Goal: Complete application form

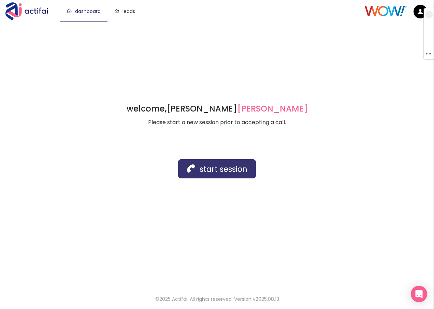
click at [207, 171] on button "start session" at bounding box center [217, 168] width 78 height 19
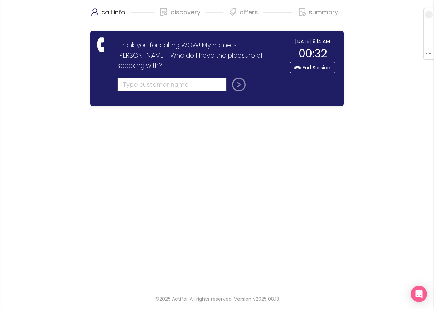
click at [133, 78] on input "text" at bounding box center [171, 85] width 109 height 14
click at [123, 78] on input "text" at bounding box center [171, 85] width 109 height 14
click at [144, 78] on input "text" at bounding box center [171, 85] width 109 height 14
type input "[PERSON_NAME]"
click at [239, 78] on button "submit" at bounding box center [237, 85] width 16 height 14
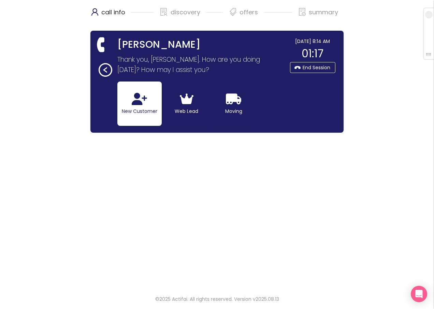
click at [148, 105] on button "New Customer" at bounding box center [139, 104] width 44 height 44
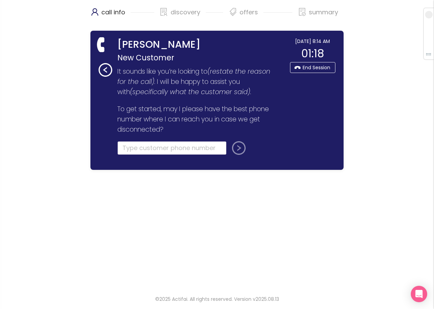
click at [128, 150] on input "tel" at bounding box center [171, 148] width 109 height 14
type input "[PHONE_NUMBER]"
click at [232, 151] on button "submit" at bounding box center [237, 148] width 16 height 14
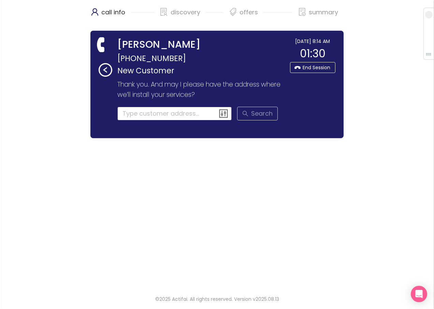
click at [142, 116] on input at bounding box center [174, 114] width 115 height 14
drag, startPoint x: 434, startPoint y: 70, endPoint x: 152, endPoint y: 114, distance: 285.4
click at [152, 114] on input "4506 SA" at bounding box center [174, 114] width 115 height 14
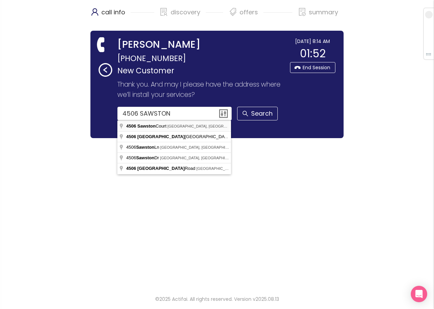
type input "[STREET_ADDRESS]"
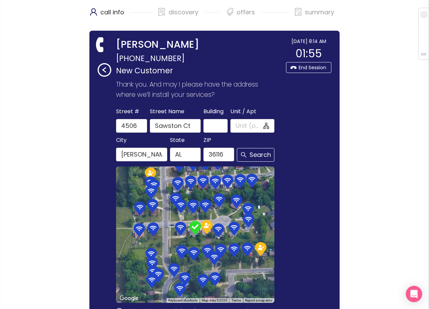
scroll to position [79, 0]
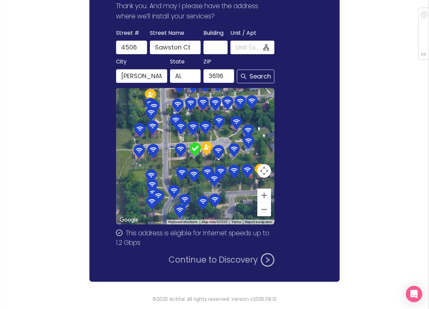
click at [209, 259] on button "Continue to Discovery" at bounding box center [222, 260] width 106 height 14
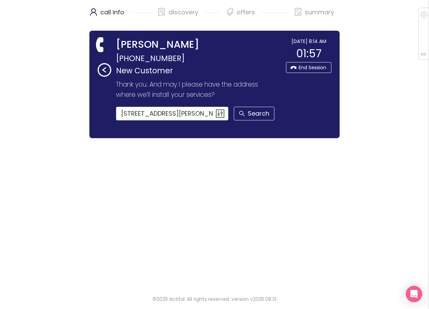
scroll to position [0, 0]
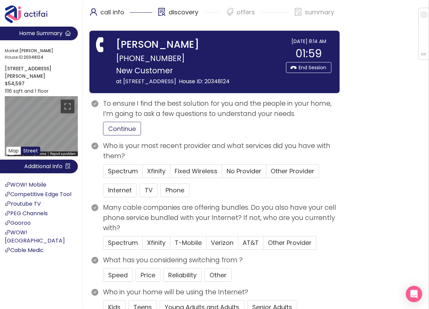
click at [115, 136] on button "Continue" at bounding box center [122, 129] width 38 height 14
click at [233, 175] on span "No Provider" at bounding box center [244, 171] width 35 height 9
click at [222, 173] on input "No Provider" at bounding box center [222, 173] width 0 height 0
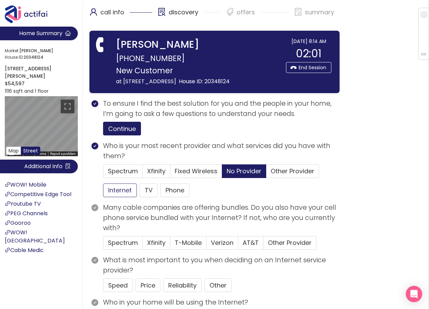
click at [112, 197] on button "Internet" at bounding box center [120, 191] width 34 height 14
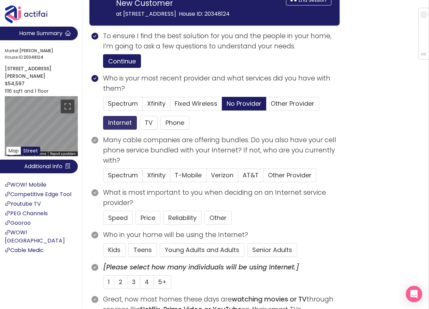
scroll to position [68, 0]
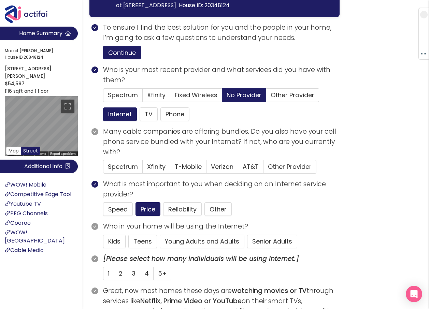
scroll to position [102, 0]
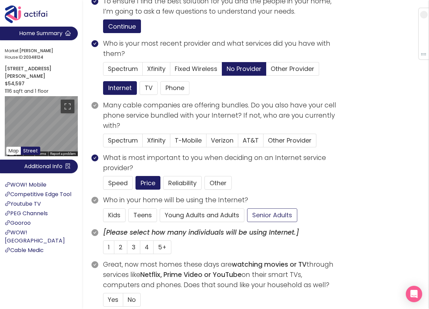
click at [256, 221] on button "Senior Adults" at bounding box center [272, 216] width 50 height 14
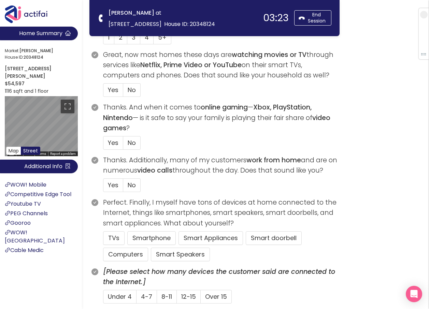
scroll to position [205, 0]
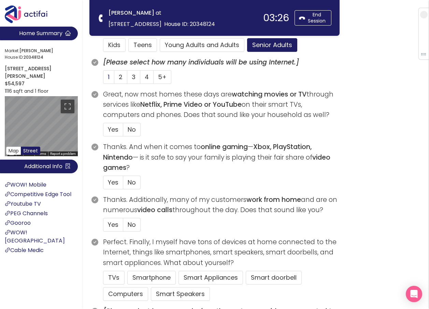
drag, startPoint x: 107, startPoint y: 79, endPoint x: 109, endPoint y: 75, distance: 3.5
click at [109, 75] on span "1" at bounding box center [109, 77] width 2 height 9
click at [103, 79] on input "1" at bounding box center [103, 79] width 0 height 0
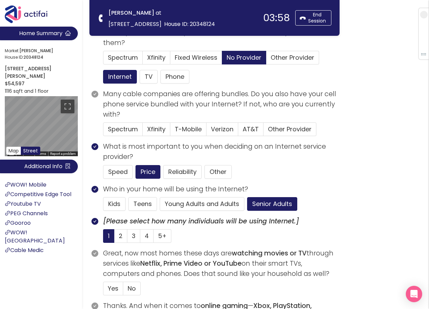
scroll to position [34, 0]
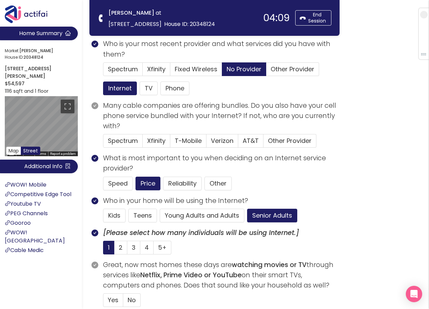
drag, startPoint x: 133, startPoint y: 245, endPoint x: 158, endPoint y: 240, distance: 25.3
click at [133, 245] on span "3" at bounding box center [134, 247] width 4 height 9
click at [127, 250] on input "3" at bounding box center [127, 250] width 0 height 0
click at [261, 215] on button "Senior Adults" at bounding box center [272, 216] width 50 height 14
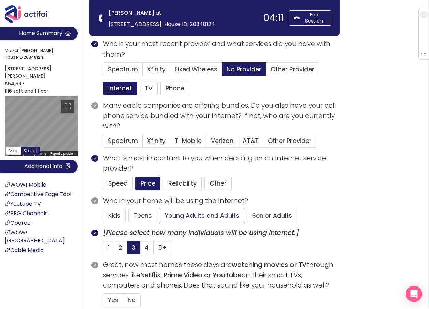
click at [206, 215] on button "Young Adults and Adults" at bounding box center [202, 216] width 85 height 14
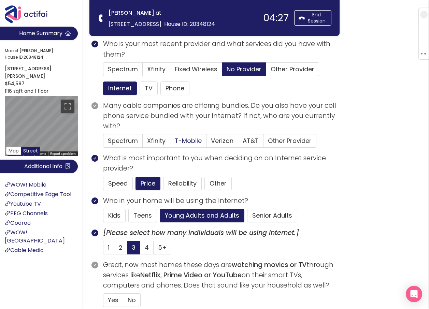
click at [192, 139] on span "T-Mobile" at bounding box center [188, 141] width 27 height 9
click at [170, 143] on input "T-Mobile" at bounding box center [170, 143] width 0 height 0
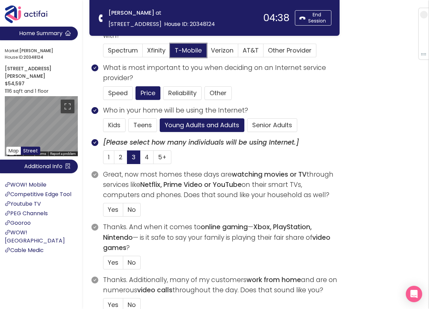
scroll to position [137, 0]
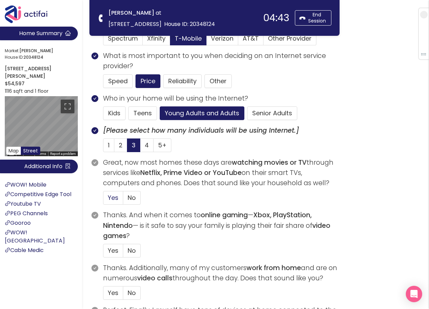
click at [114, 199] on span "Yes" at bounding box center [113, 198] width 11 height 9
click at [103, 200] on input "Yes" at bounding box center [103, 200] width 0 height 0
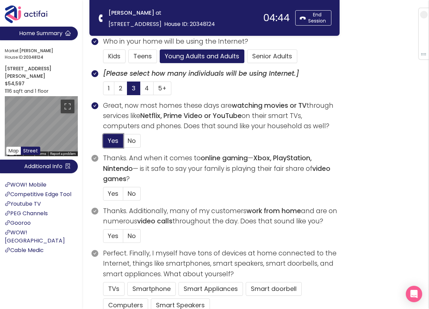
scroll to position [205, 0]
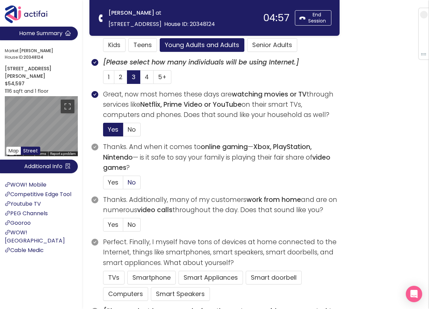
click at [134, 185] on span "No" at bounding box center [132, 182] width 8 height 9
click at [123, 185] on input "No" at bounding box center [123, 185] width 0 height 0
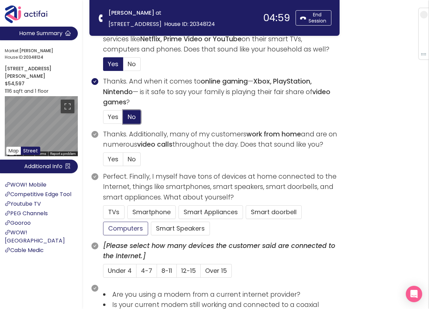
scroll to position [273, 0]
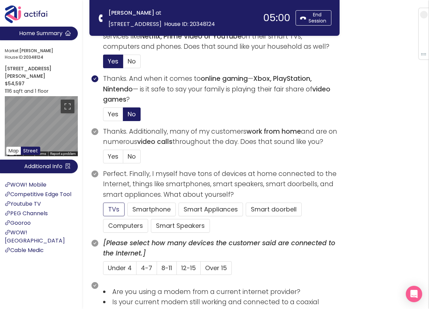
click at [116, 206] on button "TVs" at bounding box center [114, 210] width 22 height 14
click at [147, 267] on span "4-7" at bounding box center [146, 268] width 11 height 9
click at [137, 270] on input "4-7" at bounding box center [137, 270] width 0 height 0
click at [151, 219] on button "Smartphone" at bounding box center [180, 226] width 59 height 14
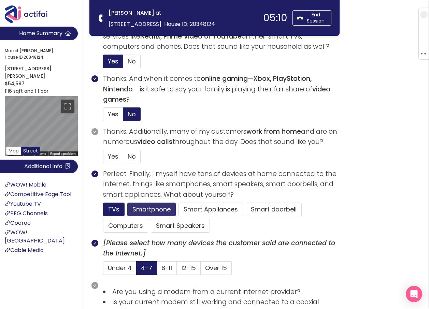
scroll to position [307, 0]
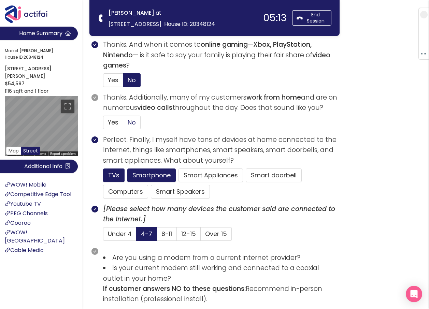
click at [127, 123] on label "No" at bounding box center [131, 123] width 17 height 14
click at [123, 125] on input "No" at bounding box center [123, 125] width 0 height 0
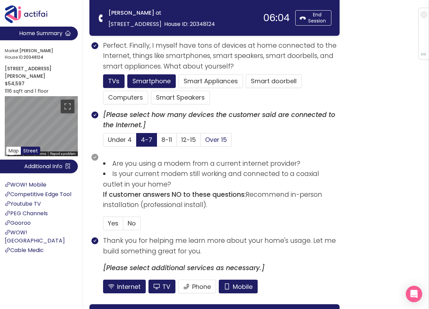
scroll to position [410, 0]
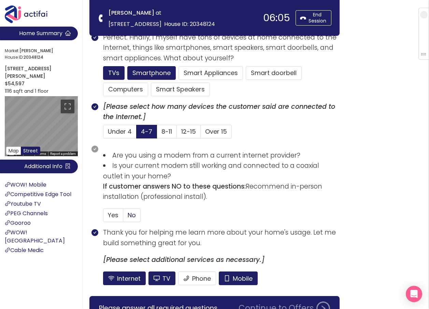
click at [131, 214] on span "No" at bounding box center [132, 215] width 8 height 9
click at [123, 217] on input "No" at bounding box center [123, 217] width 0 height 0
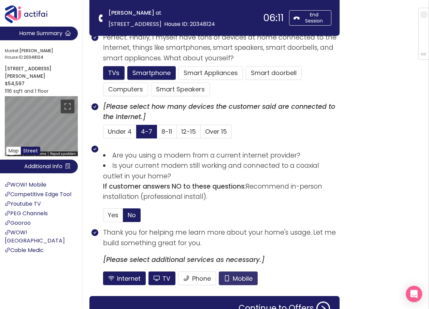
click at [239, 279] on button "Mobile" at bounding box center [238, 279] width 39 height 14
click at [163, 281] on button "TV" at bounding box center [161, 279] width 27 height 14
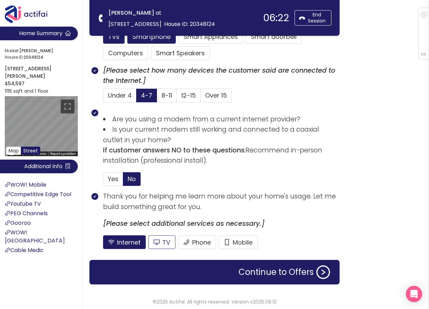
scroll to position [449, 0]
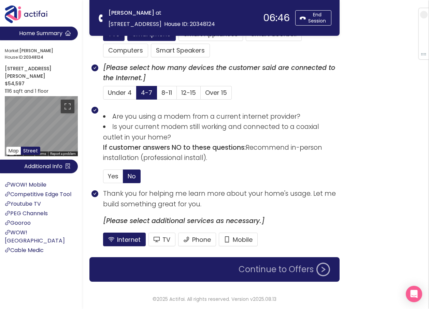
click at [271, 271] on button "Continue to Offers" at bounding box center [285, 270] width 100 height 14
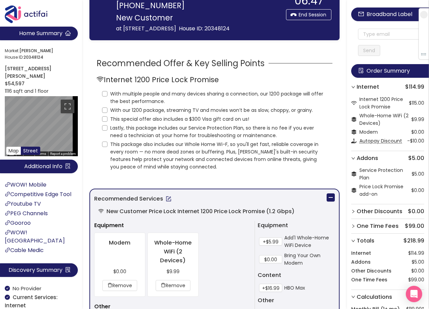
scroll to position [0, 0]
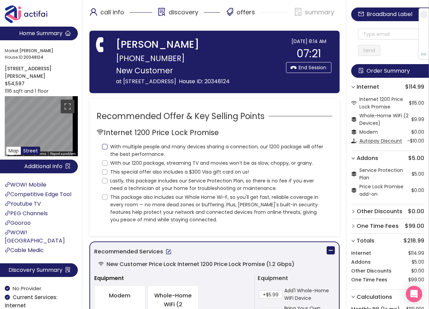
click at [103, 150] on input "With multiple people and many devices sharing a connection, our 1200 package wi…" at bounding box center [104, 146] width 5 height 5
checkbox input "true"
click at [105, 166] on input "With our 1200 package, streaming TV and movies won’t be as slow, choppy, or gra…" at bounding box center [104, 162] width 5 height 5
checkbox input "true"
click at [105, 175] on input "This special offer also includes a $300 Visa gift card on us!" at bounding box center [104, 171] width 5 height 5
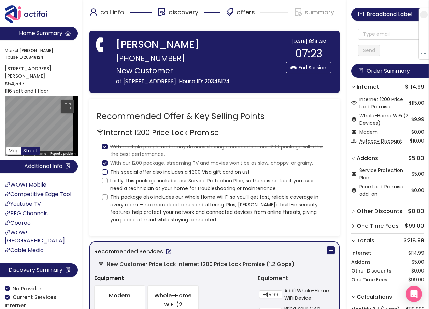
checkbox input "true"
click at [105, 184] on input "Lastly, this package includes our Service Protection Plan, so there is no fee i…" at bounding box center [104, 180] width 5 height 5
checkbox input "true"
click at [105, 200] on input "This package also includes our Whole Home Wi-F, so you'll get fast, reliable co…" at bounding box center [104, 197] width 5 height 5
checkbox input "true"
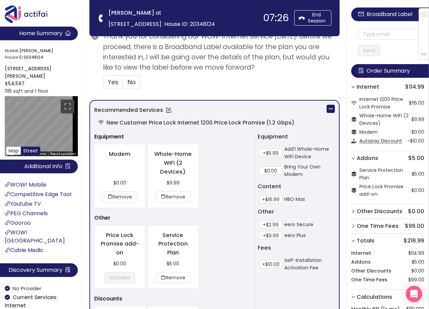
scroll to position [273, 0]
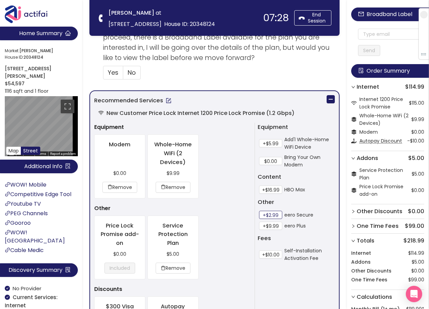
click at [265, 213] on button "+$2.99" at bounding box center [270, 215] width 23 height 8
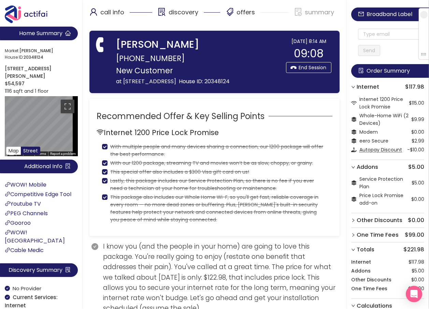
scroll to position [34, 0]
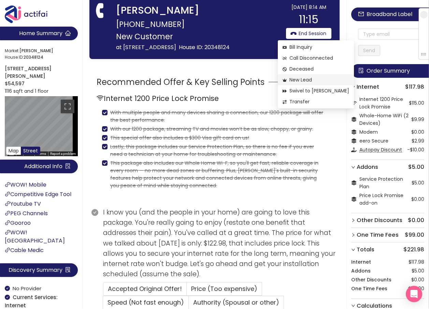
click at [301, 81] on span "New Lead" at bounding box center [316, 80] width 67 height 8
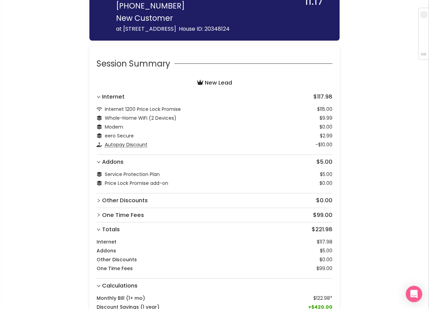
scroll to position [114, 0]
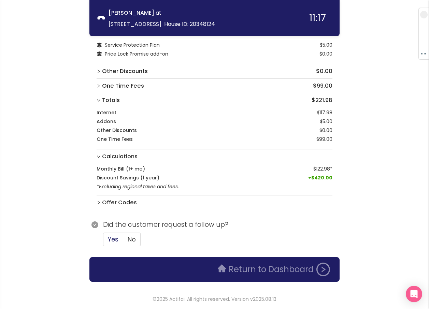
click at [116, 237] on span "Yes" at bounding box center [113, 239] width 11 height 9
click at [103, 242] on input "Yes" at bounding box center [103, 242] width 0 height 0
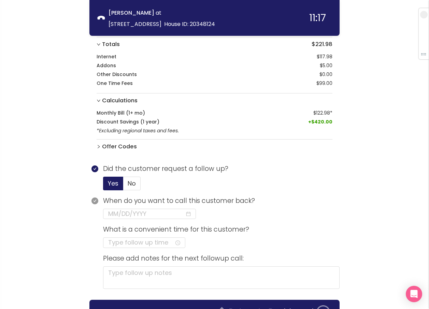
scroll to position [213, 0]
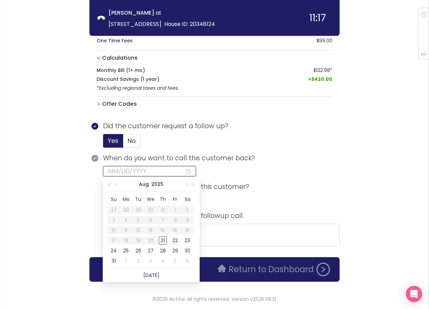
click at [126, 172] on input at bounding box center [146, 172] width 77 height 10
type input "[DATE]"
click at [163, 241] on div "21" at bounding box center [163, 241] width 8 height 8
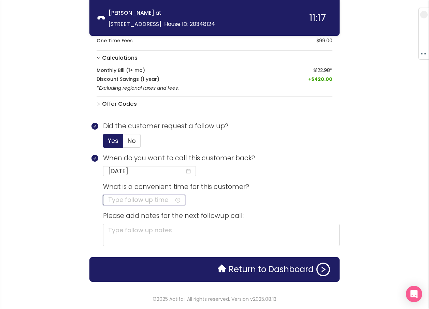
click at [144, 198] on input at bounding box center [141, 200] width 66 height 10
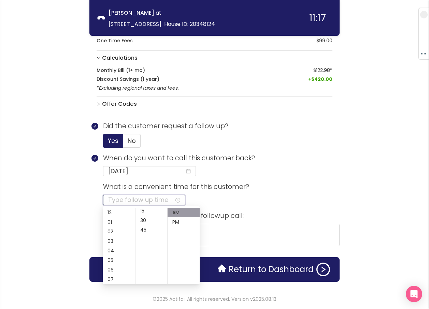
scroll to position [29, 0]
click at [303, 172] on section "When do you want to call this customer back? [DATE]" at bounding box center [221, 167] width 237 height 29
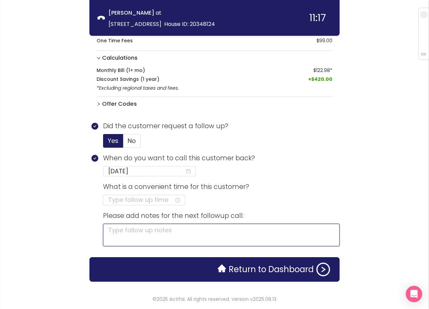
drag, startPoint x: 135, startPoint y: 230, endPoint x: 172, endPoint y: 229, distance: 37.6
click at [135, 230] on textarea at bounding box center [221, 235] width 237 height 23
type textarea "C"
type textarea "CA"
type textarea "CAL"
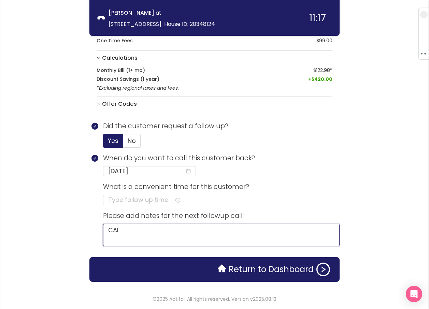
type textarea "CALL"
type textarea "CALL K"
type textarea "CALL KE"
type textarea "CALL KEP"
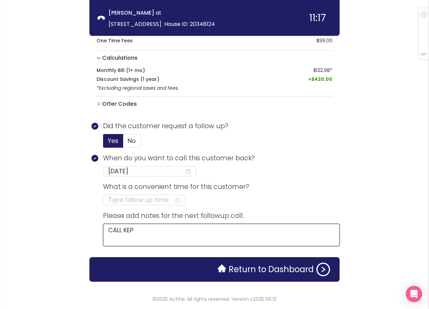
type textarea "CALL KEPT"
type textarea "CALL KEPT D"
type textarea "CALL KEPT DR"
type textarea "CALL KEPT DRO"
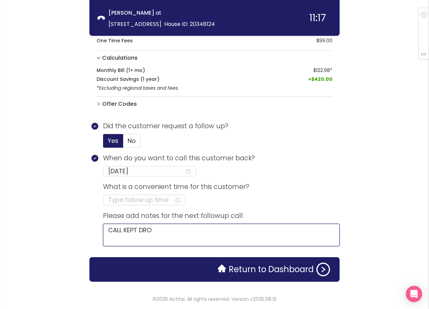
type textarea "CALL KEPT DROP"
type textarea "CALL KEPT [PERSON_NAME]"
type textarea "CALL KEPT DROPPI"
type textarea "CALL KEPT DROPPIN"
type textarea "CALL KEPT DROPPING"
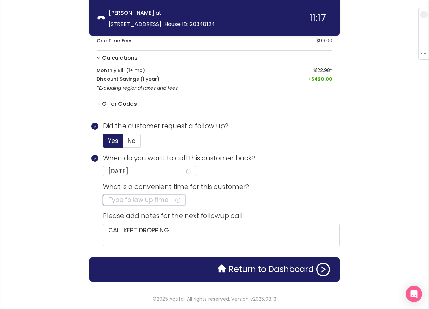
click at [145, 199] on input at bounding box center [141, 200] width 66 height 10
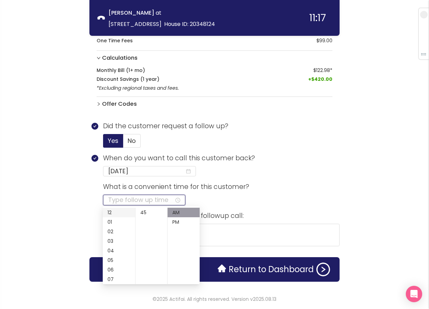
click at [109, 212] on div "12" at bounding box center [119, 213] width 32 height 10
click at [173, 223] on div "PM" at bounding box center [184, 222] width 32 height 10
type input "12:00 PM"
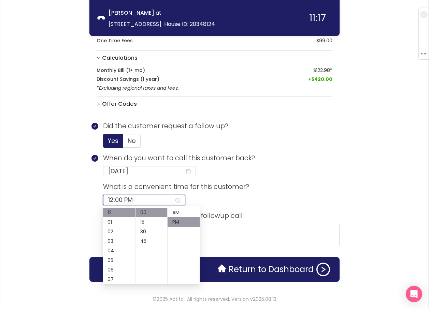
scroll to position [10, 0]
click at [245, 271] on button "Return to Dashboard" at bounding box center [274, 270] width 121 height 14
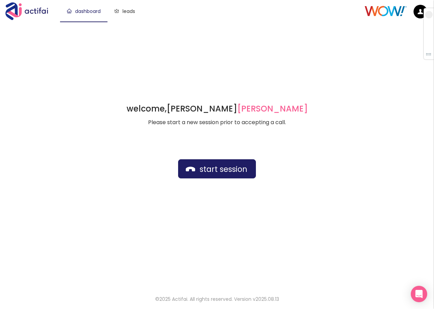
drag, startPoint x: 344, startPoint y: 96, endPoint x: 338, endPoint y: 107, distance: 12.1
click at [344, 96] on div "welcome, [PERSON_NAME] german Please start a new session prior to accepting a c…" at bounding box center [217, 155] width 434 height 266
click at [208, 165] on button "start session" at bounding box center [217, 168] width 78 height 19
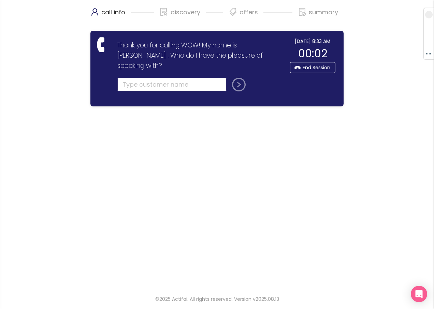
click at [133, 78] on input "text" at bounding box center [171, 85] width 109 height 14
type input "anise"
click at [243, 78] on button "submit" at bounding box center [237, 85] width 16 height 14
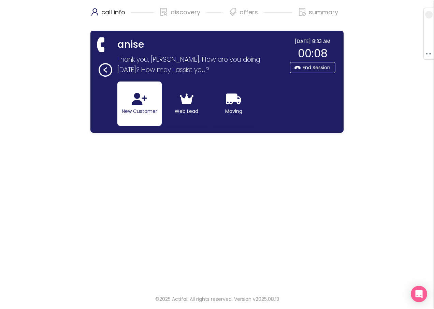
click at [117, 100] on button "New Customer" at bounding box center [139, 104] width 44 height 44
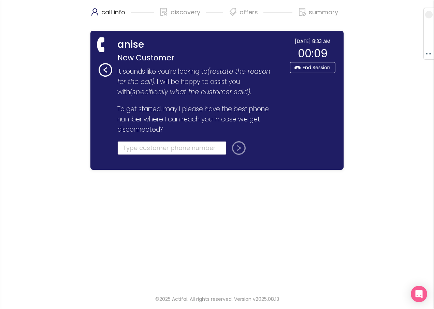
click at [132, 151] on input "tel" at bounding box center [171, 148] width 109 height 14
type input "[PHONE_NUMBER]"
click at [241, 147] on button "submit" at bounding box center [237, 148] width 16 height 14
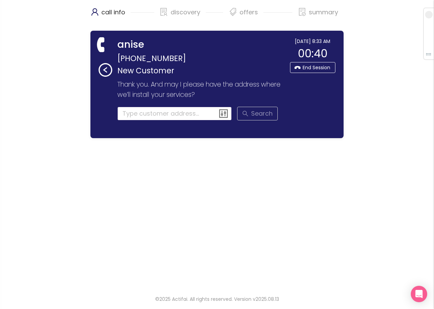
click at [126, 116] on input at bounding box center [174, 114] width 115 height 14
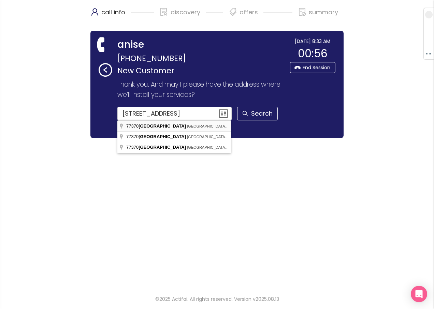
type input "[STREET_ADDRESS]"
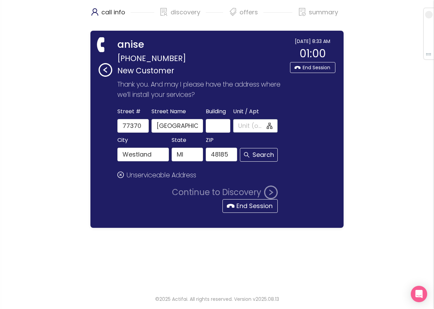
click at [249, 127] on input "Unit / Apt" at bounding box center [251, 126] width 27 height 10
type input "7"
click at [254, 155] on button "Search" at bounding box center [259, 155] width 38 height 14
click at [125, 125] on input "77370" at bounding box center [132, 126] width 31 height 14
type input "7370"
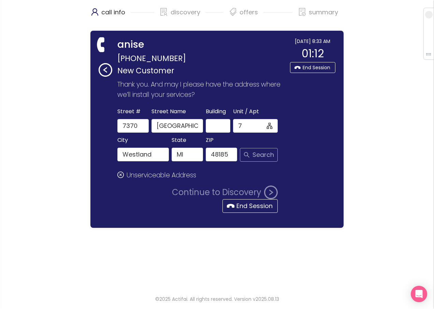
click at [258, 152] on button "Search" at bounding box center [259, 155] width 38 height 14
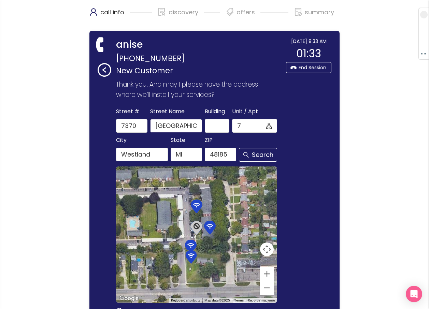
drag, startPoint x: 197, startPoint y: 128, endPoint x: 180, endPoint y: 129, distance: 17.1
click at [180, 129] on input "[GEOGRAPHIC_DATA]" at bounding box center [176, 126] width 52 height 14
click at [258, 155] on button "Search" at bounding box center [258, 155] width 38 height 14
type input "[GEOGRAPHIC_DATA]"
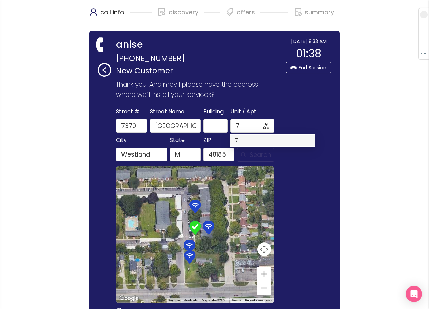
click at [242, 143] on div "7" at bounding box center [273, 141] width 76 height 8
type input "7"
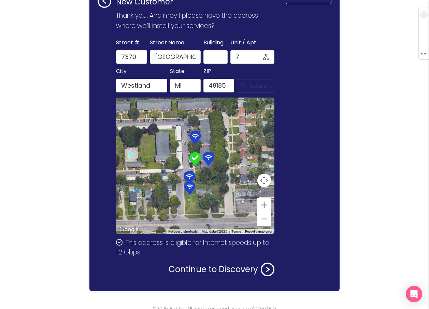
scroll to position [79, 0]
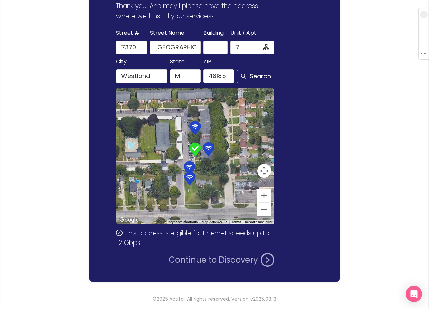
click at [189, 260] on button "Continue to Discovery" at bounding box center [222, 260] width 106 height 14
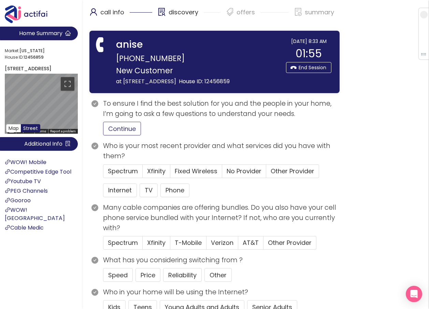
click at [126, 136] on button "Continue" at bounding box center [122, 129] width 38 height 14
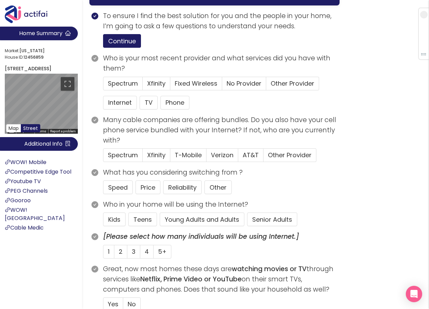
scroll to position [102, 0]
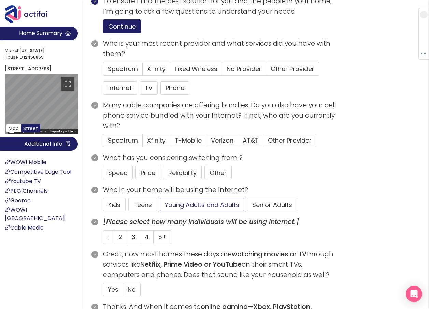
click at [185, 212] on button "Young Adults and Adults" at bounding box center [202, 205] width 85 height 14
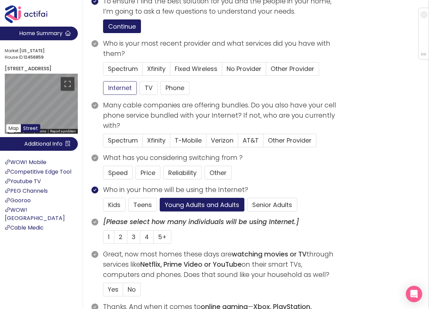
click at [114, 95] on button "Internet" at bounding box center [120, 88] width 34 height 14
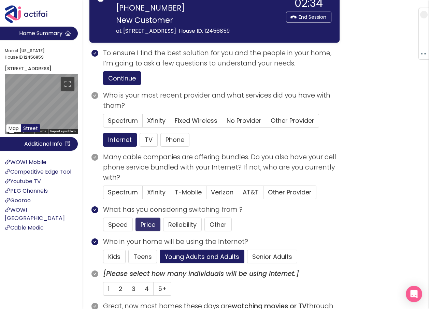
scroll to position [0, 0]
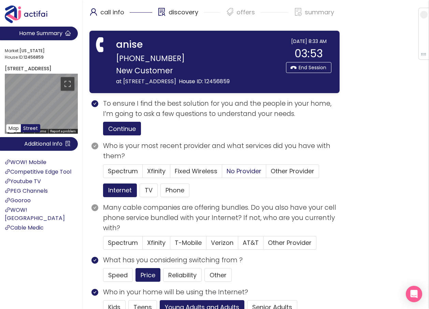
click at [239, 175] on span "No Provider" at bounding box center [244, 171] width 35 height 9
click at [222, 173] on input "No Provider" at bounding box center [222, 173] width 0 height 0
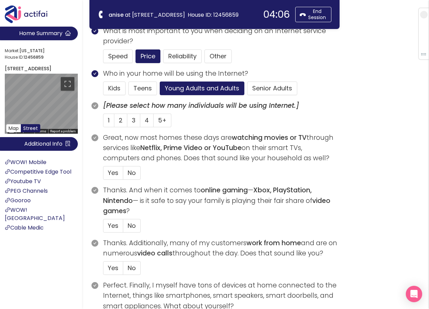
scroll to position [171, 0]
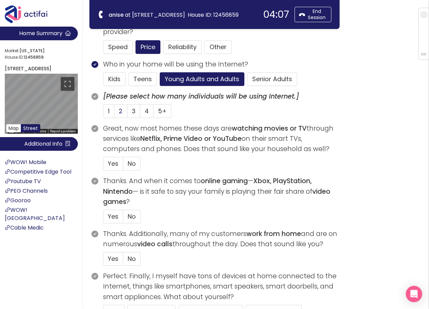
click at [117, 111] on label "2" at bounding box center [120, 111] width 13 height 14
click at [114, 113] on input "2" at bounding box center [114, 113] width 0 height 0
click at [105, 162] on label "Yes" at bounding box center [113, 164] width 20 height 14
click at [103, 166] on input "Yes" at bounding box center [103, 166] width 0 height 0
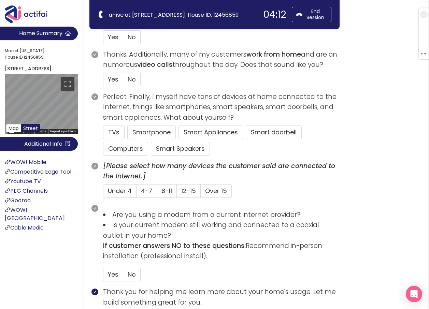
scroll to position [376, 0]
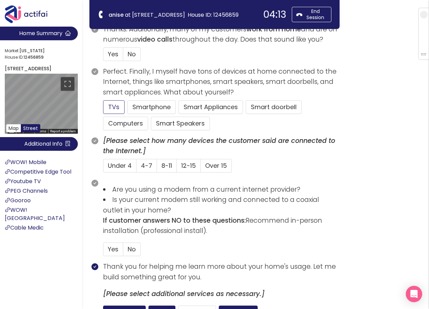
click at [112, 108] on button "TVs" at bounding box center [114, 107] width 22 height 14
click at [151, 117] on button "Smartphone" at bounding box center [180, 124] width 59 height 14
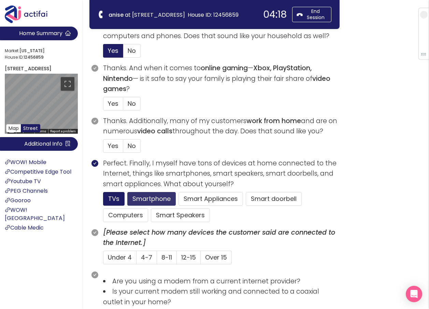
scroll to position [273, 0]
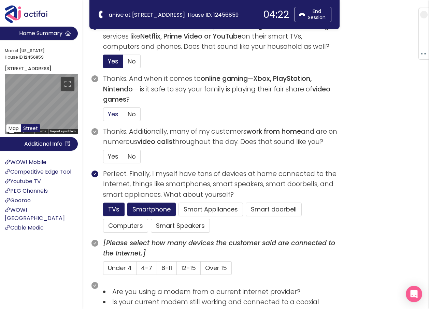
click at [112, 115] on span "Yes" at bounding box center [113, 114] width 11 height 9
click at [103, 116] on input "Yes" at bounding box center [103, 116] width 0 height 0
click at [135, 157] on span "No" at bounding box center [132, 156] width 8 height 9
click at [123, 159] on input "No" at bounding box center [123, 159] width 0 height 0
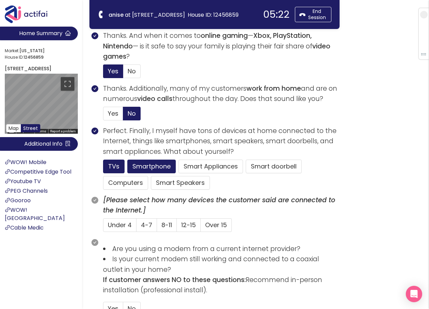
scroll to position [341, 0]
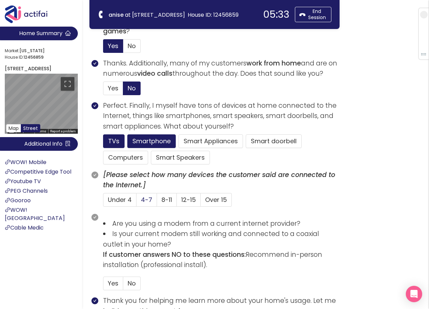
click at [147, 201] on span "4-7" at bounding box center [146, 200] width 11 height 9
click at [137, 202] on input "4-7" at bounding box center [137, 202] width 0 height 0
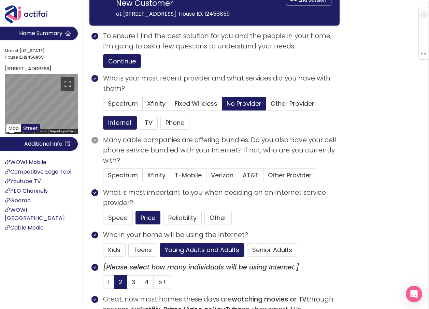
scroll to position [68, 0]
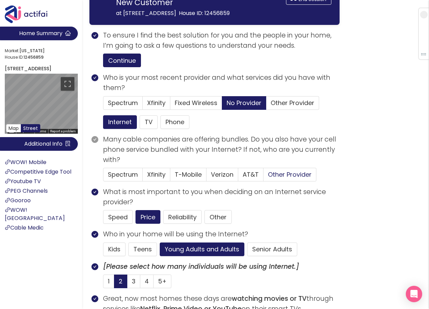
click at [284, 179] on span "Other Provider" at bounding box center [290, 174] width 44 height 9
click at [264, 177] on input "Other Provider" at bounding box center [264, 177] width 0 height 0
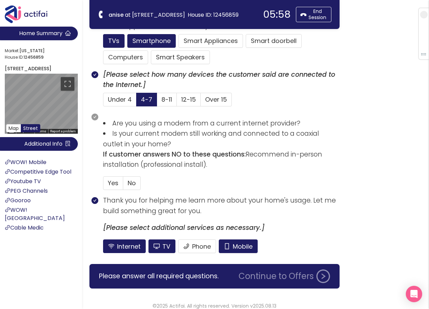
scroll to position [449, 0]
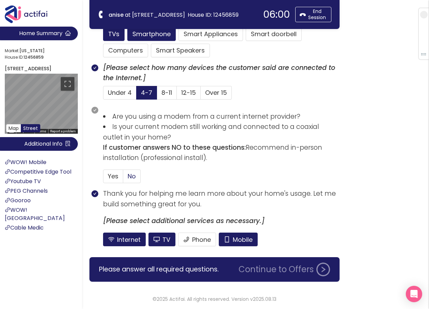
drag, startPoint x: 127, startPoint y: 173, endPoint x: 137, endPoint y: 174, distance: 10.0
click at [127, 173] on label "No" at bounding box center [131, 177] width 17 height 14
click at [123, 179] on input "No" at bounding box center [123, 179] width 0 height 0
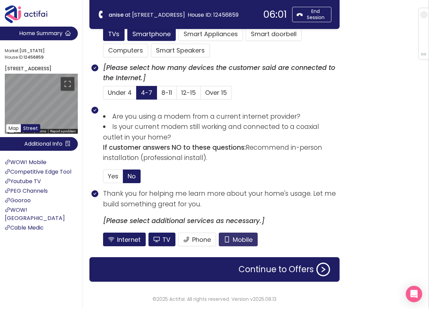
click at [232, 240] on button "Mobile" at bounding box center [238, 240] width 39 height 14
click at [168, 239] on button "TV" at bounding box center [161, 240] width 27 height 14
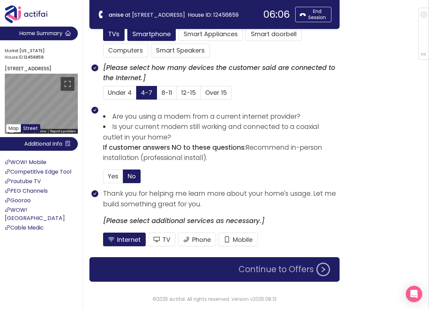
click at [264, 269] on button "Continue to Offers" at bounding box center [285, 270] width 100 height 14
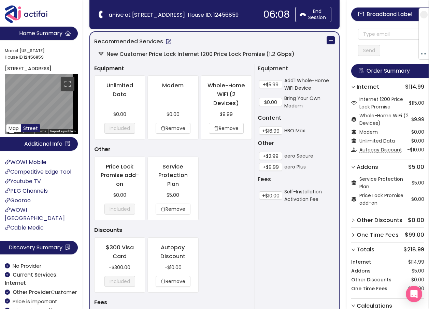
scroll to position [0, 0]
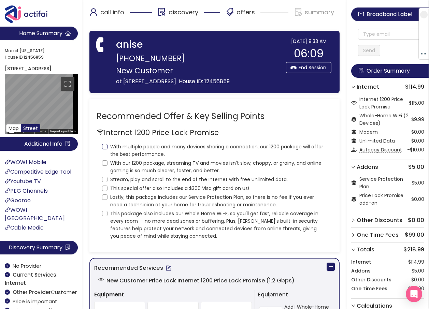
click at [105, 150] on input "With multiple people and many devices sharing a connection, our 1200 package wi…" at bounding box center [104, 146] width 5 height 5
checkbox input "true"
click at [103, 174] on label "With our 1200 package, streaming TV and movies isn't slow, choppy, or grainy, a…" at bounding box center [214, 166] width 225 height 16
click at [103, 166] on input "With our 1200 package, streaming TV and movies isn't slow, choppy, or grainy, a…" at bounding box center [104, 162] width 5 height 5
checkbox input "true"
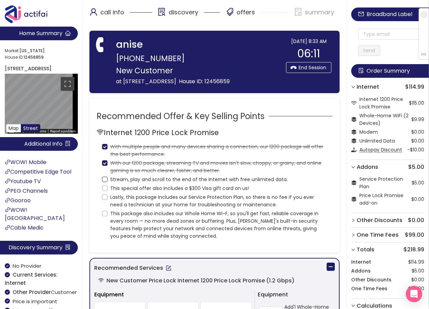
click at [104, 182] on input "Stream, play and scroll to the end of the Internet with free unlimited data." at bounding box center [104, 179] width 5 height 5
checkbox input "true"
click at [105, 191] on input "This special offer also includes a $300 Visa gift card on us!" at bounding box center [104, 188] width 5 height 5
checkbox input "true"
click at [102, 200] on input "Lastly, this package includes our Service Protection Plan, so there is no fee i…" at bounding box center [104, 197] width 5 height 5
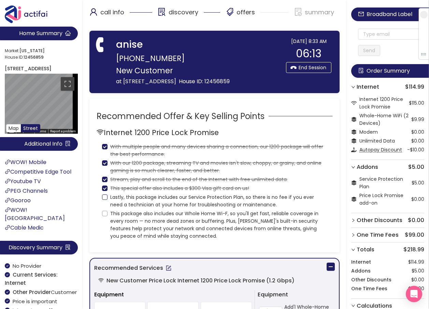
checkbox input "true"
click at [107, 216] on input "This package also includes our Whole Home Wi-F, so you'll get fast, reliable co…" at bounding box center [104, 213] width 5 height 5
checkbox input "true"
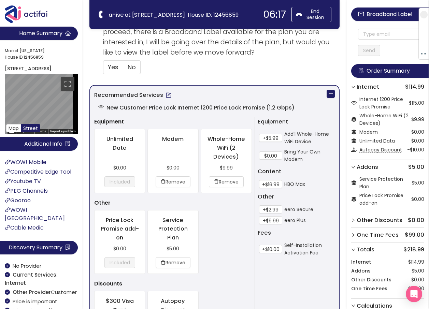
scroll to position [307, 0]
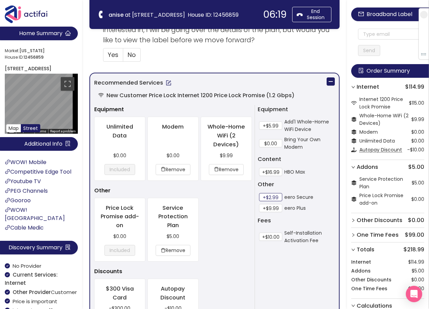
click at [267, 200] on button "+$2.99" at bounding box center [270, 197] width 23 height 8
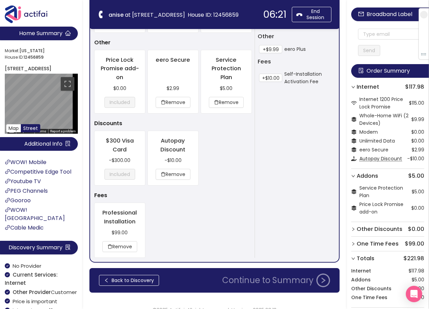
scroll to position [466, 0]
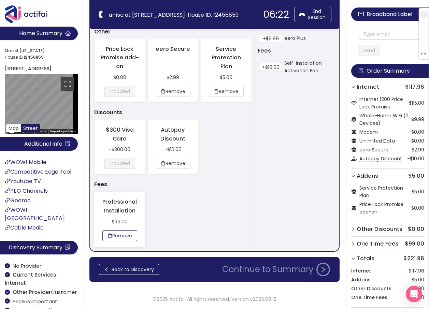
click at [128, 235] on button "Remove" at bounding box center [119, 235] width 35 height 11
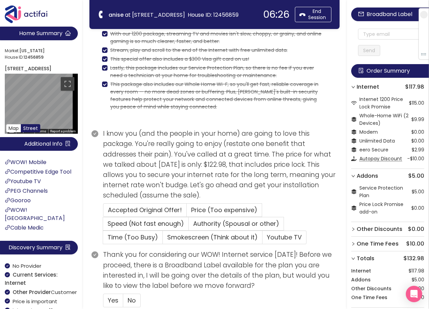
scroll to position [53, 0]
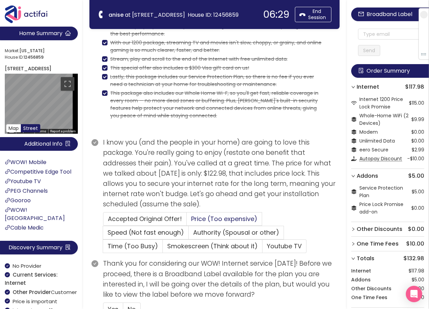
click at [210, 222] on span "Price (Too expensive)" at bounding box center [224, 219] width 66 height 9
click at [187, 221] on input "Price (Too expensive)" at bounding box center [187, 221] width 0 height 0
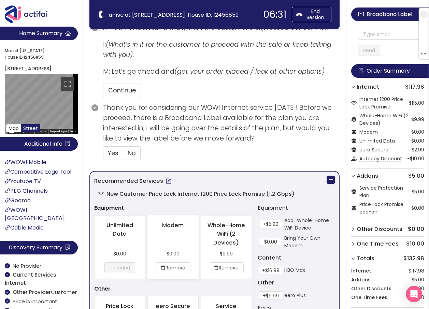
scroll to position [292, 0]
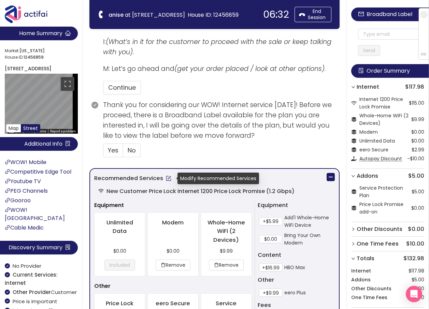
click at [168, 180] on button "button" at bounding box center [168, 178] width 11 height 11
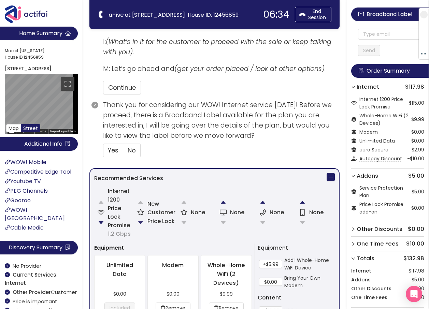
click at [140, 223] on button "button" at bounding box center [141, 223] width 14 height 14
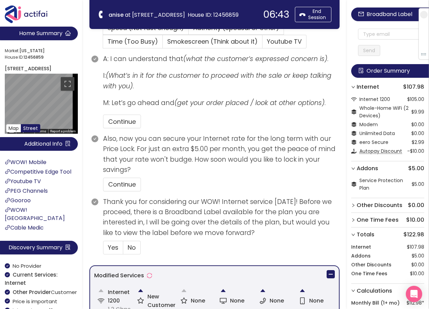
scroll to position [305, 0]
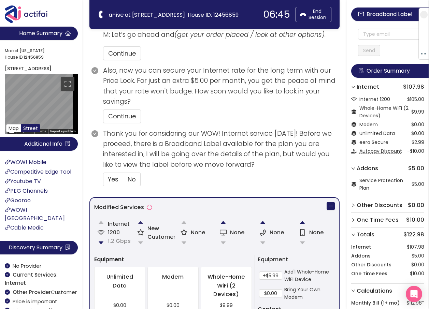
click at [138, 225] on button "button" at bounding box center [141, 223] width 14 height 14
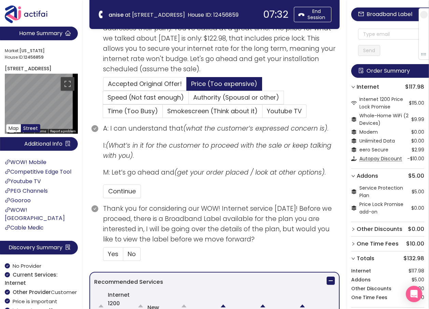
scroll to position [189, 0]
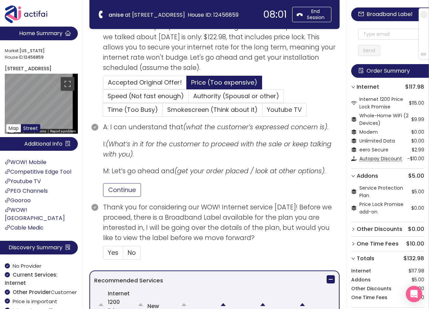
click at [126, 191] on button "Continue" at bounding box center [122, 190] width 38 height 14
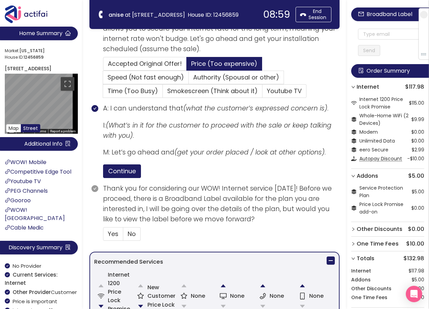
scroll to position [257, 0]
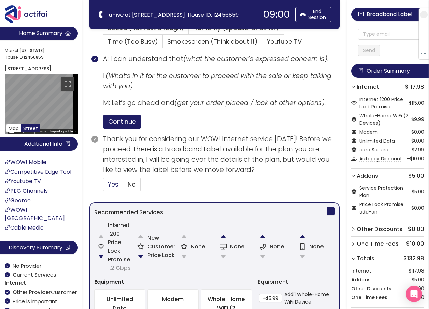
drag, startPoint x: 109, startPoint y: 182, endPoint x: 115, endPoint y: 183, distance: 6.2
click at [109, 182] on span "Yes" at bounding box center [113, 184] width 11 height 9
click at [103, 187] on input "Yes" at bounding box center [103, 187] width 0 height 0
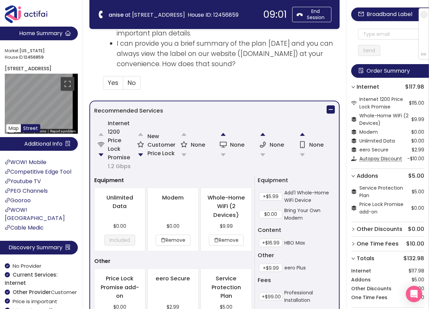
scroll to position [462, 0]
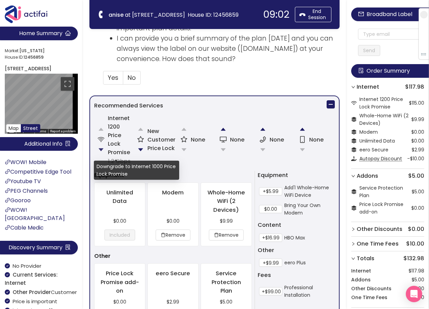
click at [101, 149] on button "button" at bounding box center [101, 150] width 14 height 14
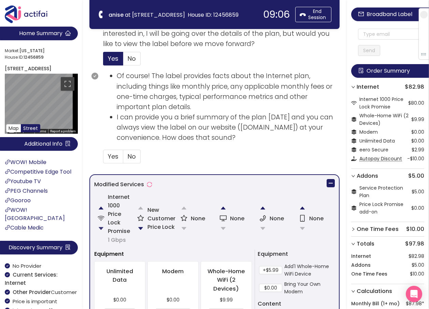
scroll to position [394, 0]
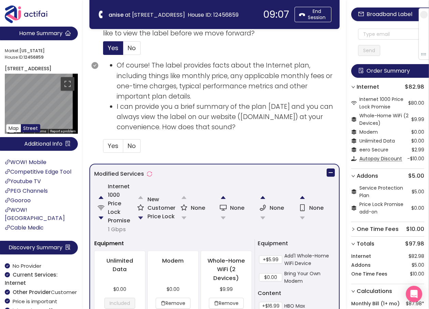
click at [139, 217] on button "button" at bounding box center [141, 218] width 14 height 14
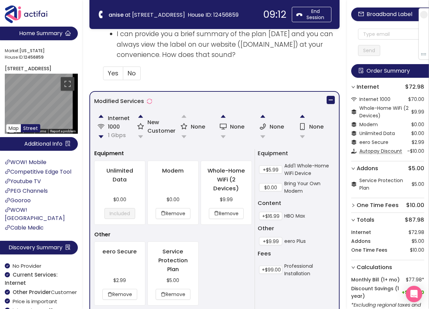
scroll to position [539, 0]
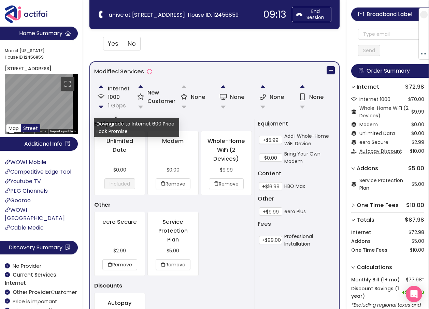
click at [101, 108] on button "button" at bounding box center [101, 107] width 14 height 14
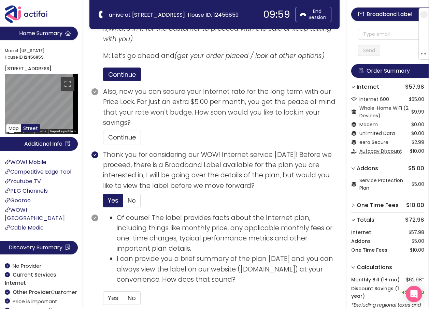
scroll to position [286, 0]
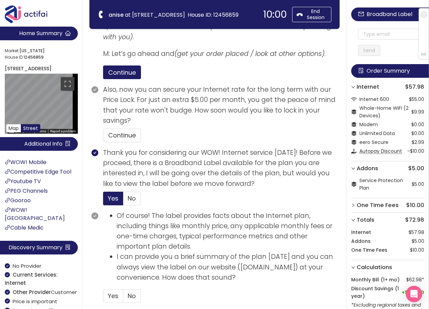
click at [138, 144] on section "Also, now you can secure your Internet rate for the long term with our Price Lo…" at bounding box center [221, 116] width 237 height 63
click at [124, 141] on button "Continue" at bounding box center [122, 136] width 38 height 14
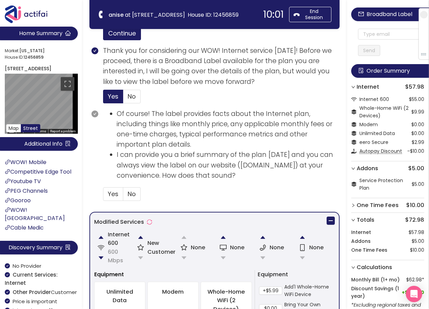
scroll to position [388, 0]
click at [115, 194] on span "Yes" at bounding box center [113, 193] width 11 height 9
click at [103, 196] on input "Yes" at bounding box center [103, 196] width 0 height 0
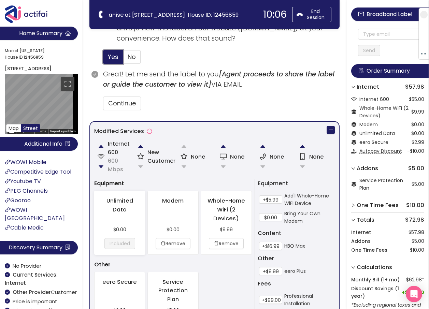
scroll to position [525, 0]
click at [121, 102] on button "Continue" at bounding box center [122, 104] width 38 height 14
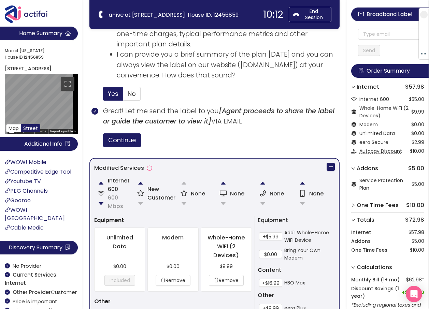
scroll to position [469, 0]
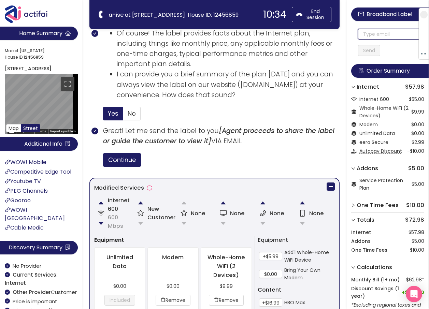
click at [371, 38] on input "text" at bounding box center [391, 34] width 66 height 11
drag, startPoint x: 400, startPoint y: 32, endPoint x: 337, endPoint y: 28, distance: 62.7
click at [337, 27] on section "Home Summary Market: [US_STATE][GEOGRAPHIC_DATA] ID: 12456859 [STREET_ADDRESS] …" at bounding box center [214, 73] width 429 height 1085
click at [366, 35] on input "[EMAIL_ADDRESS][DOMAIN_NAME]" at bounding box center [391, 34] width 66 height 11
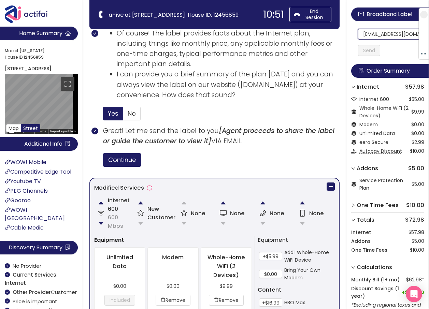
click at [366, 34] on input "[EMAIL_ADDRESS][DOMAIN_NAME]" at bounding box center [391, 34] width 66 height 11
drag, startPoint x: 366, startPoint y: 34, endPoint x: 418, endPoint y: 36, distance: 51.6
click at [170, 26] on section "Home Summary Market: [US_STATE][GEOGRAPHIC_DATA] ID: 12456859 [STREET_ADDRESS] …" at bounding box center [214, 73] width 429 height 1085
type input "[EMAIL_ADDRESS][DOMAIN_NAME]"
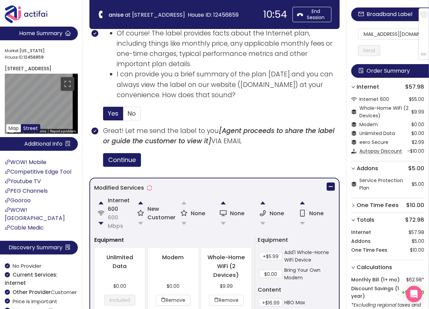
click at [371, 53] on button "Send" at bounding box center [369, 50] width 22 height 11
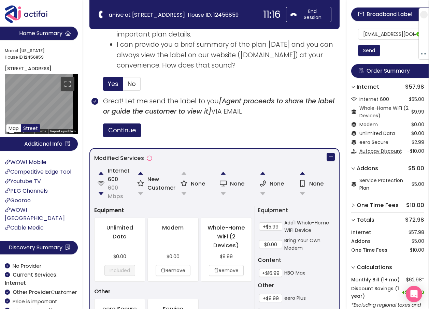
scroll to position [776, 0]
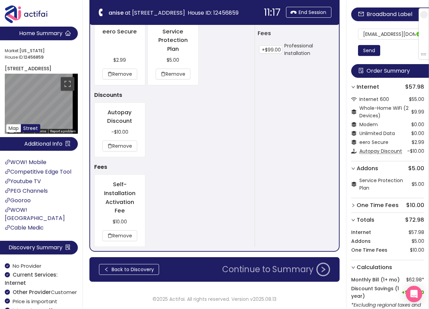
click at [280, 264] on button "Continue to Summary" at bounding box center [276, 270] width 116 height 14
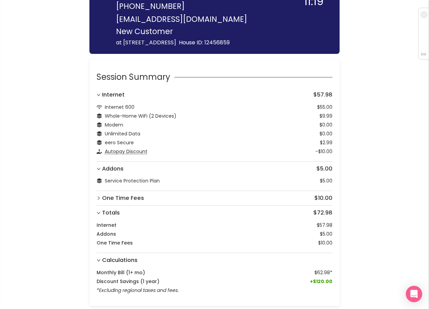
scroll to position [60, 0]
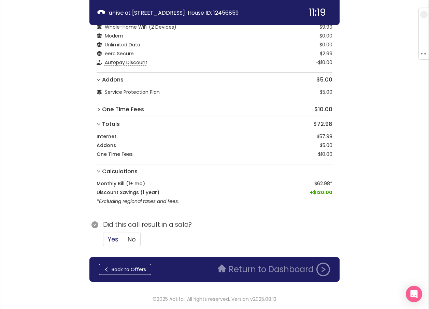
click at [116, 237] on span "Yes" at bounding box center [113, 239] width 11 height 9
click at [103, 242] on input "Yes" at bounding box center [103, 242] width 0 height 0
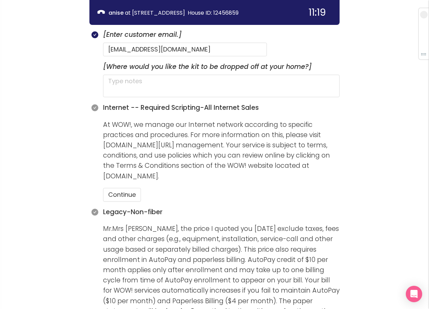
scroll to position [333, 0]
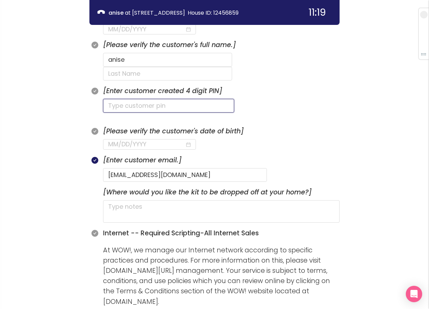
click at [133, 99] on input "text" at bounding box center [168, 106] width 131 height 14
type input "0096"
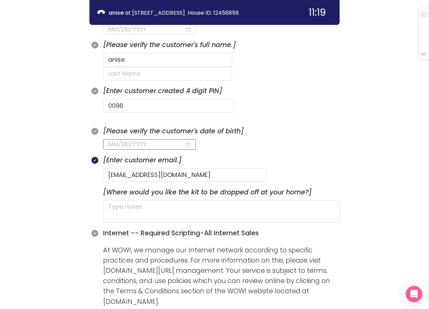
click at [118, 140] on input at bounding box center [146, 145] width 77 height 10
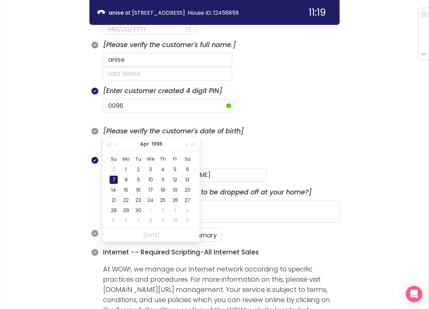
click at [111, 180] on div "7" at bounding box center [114, 180] width 8 height 8
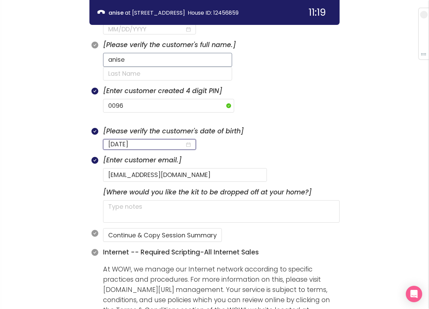
type input "[DATE]"
click at [111, 59] on input "anise" at bounding box center [167, 60] width 129 height 14
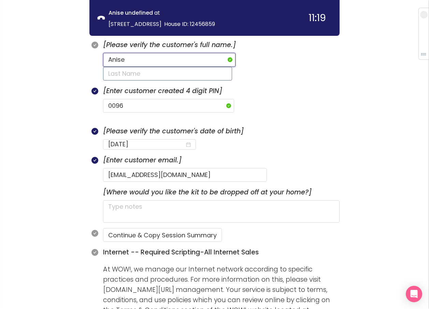
type input "Anise"
click at [204, 67] on input "text" at bounding box center [167, 74] width 129 height 14
click at [216, 67] on input "text" at bounding box center [167, 74] width 129 height 14
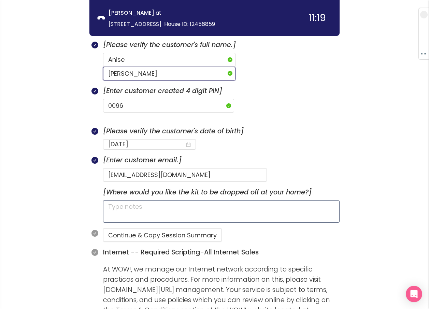
type input "[PERSON_NAME]"
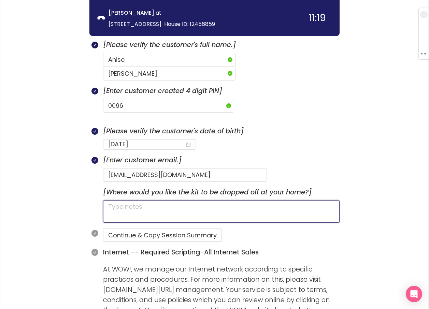
click at [183, 200] on textarea at bounding box center [221, 211] width 237 height 23
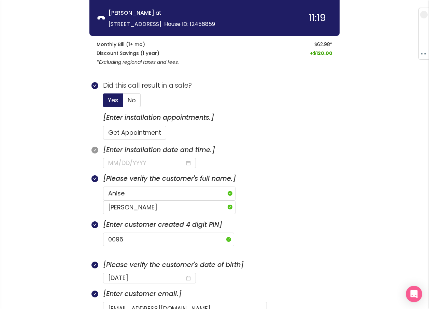
scroll to position [197, 0]
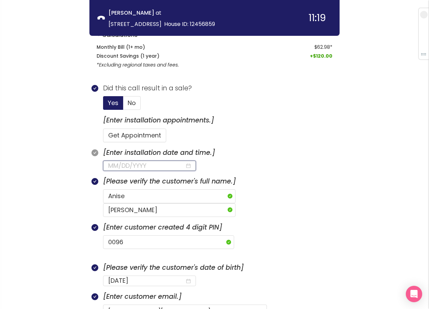
click at [145, 165] on input at bounding box center [146, 166] width 77 height 10
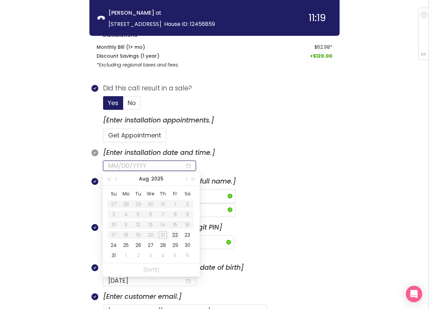
type input "[DATE]"
click at [172, 236] on div "22" at bounding box center [175, 235] width 8 height 8
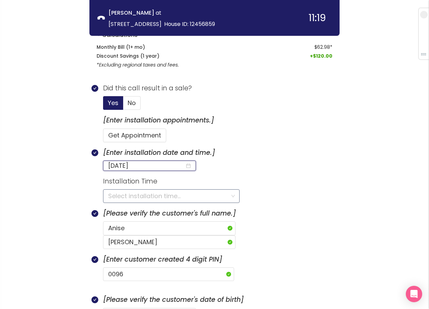
click at [118, 196] on input "search" at bounding box center [169, 196] width 122 height 13
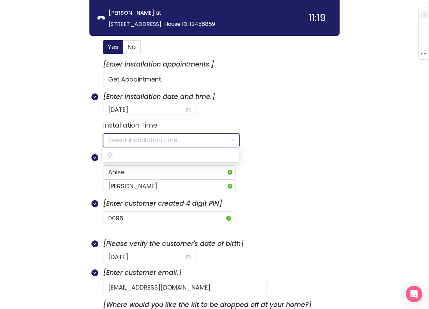
scroll to position [265, 0]
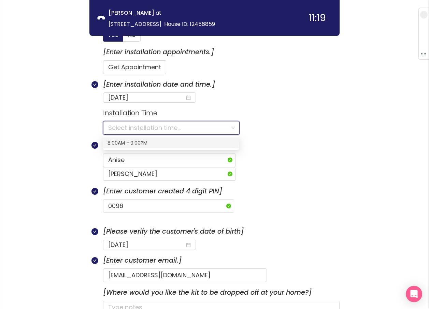
click at [129, 145] on div "8:00AM - 9:00PM" at bounding box center [171, 143] width 127 height 8
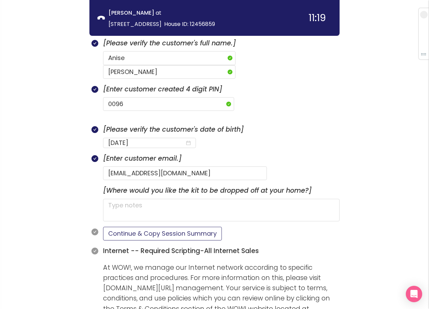
scroll to position [367, 0]
click at [179, 227] on button "Continue & Copy Session Summary" at bounding box center [162, 234] width 119 height 14
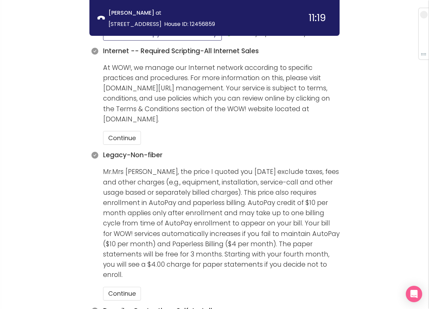
scroll to position [640, 0]
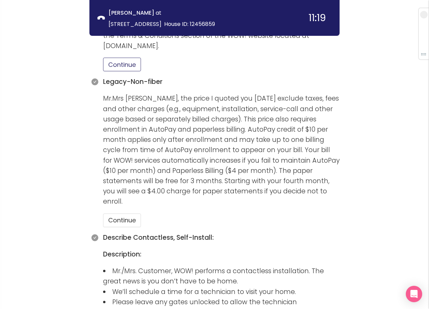
click at [118, 58] on button "Continue" at bounding box center [122, 65] width 38 height 14
click at [120, 214] on button "Continue" at bounding box center [122, 221] width 38 height 14
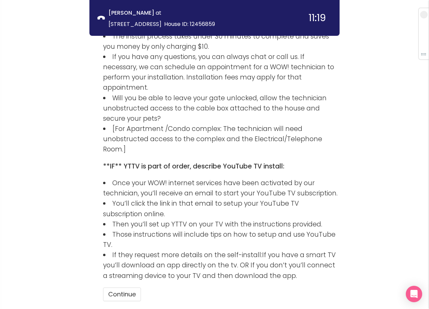
scroll to position [1030, 0]
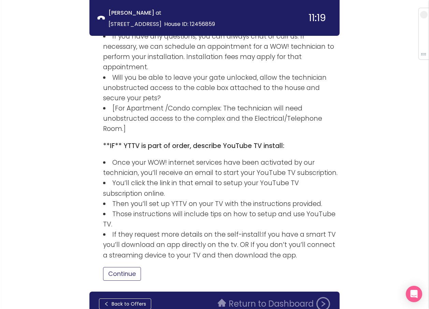
click at [128, 267] on button "Continue" at bounding box center [122, 274] width 38 height 14
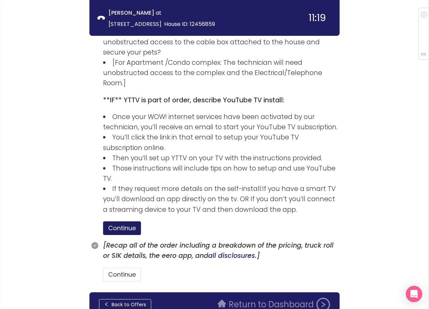
scroll to position [1076, 0]
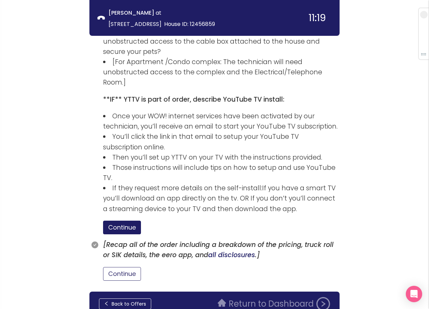
click at [132, 267] on button "Continue" at bounding box center [122, 274] width 38 height 14
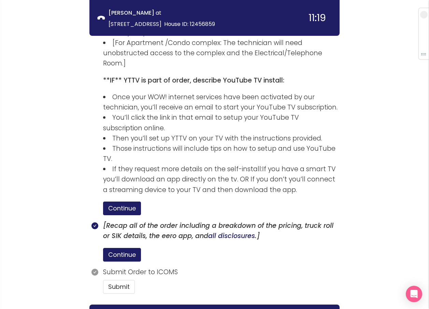
scroll to position [1108, 0]
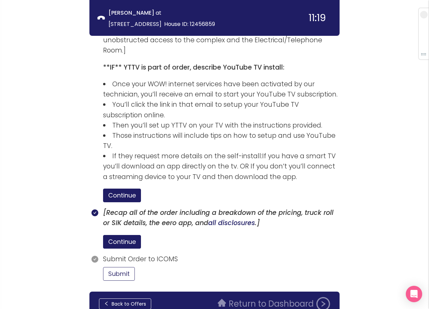
click at [119, 267] on button "Submit" at bounding box center [119, 274] width 32 height 14
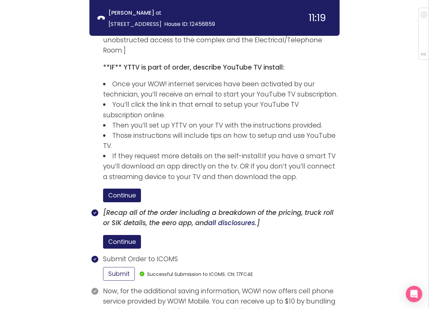
scroll to position [1172, 0]
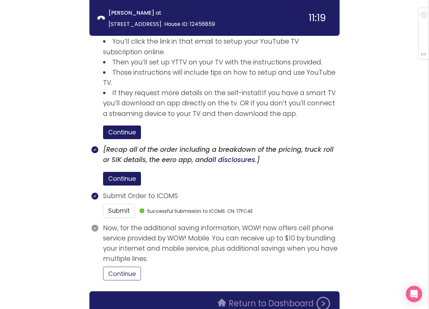
click at [138, 267] on button "Continue" at bounding box center [122, 274] width 38 height 14
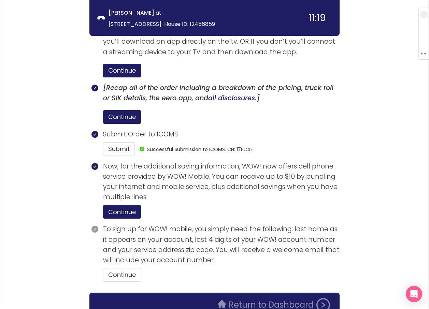
scroll to position [1234, 0]
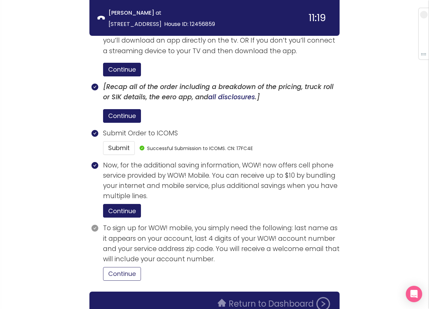
click at [135, 267] on button "Continue" at bounding box center [122, 274] width 38 height 14
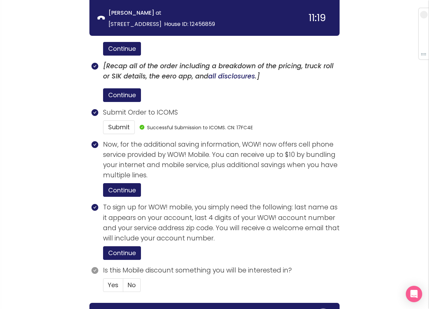
scroll to position [1267, 0]
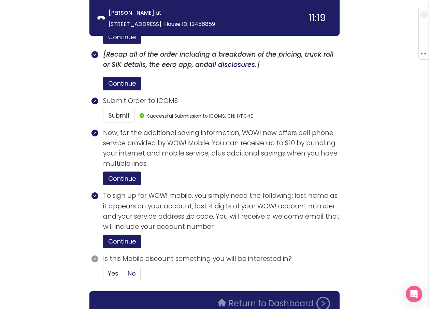
click at [133, 269] on span "No" at bounding box center [132, 273] width 8 height 9
click at [123, 276] on input "No" at bounding box center [123, 276] width 0 height 0
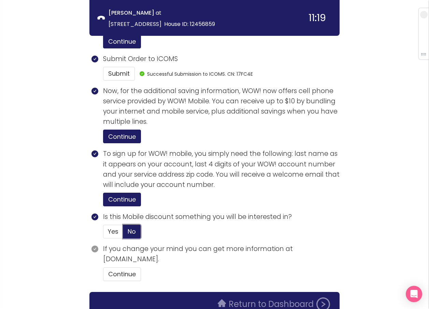
scroll to position [1309, 0]
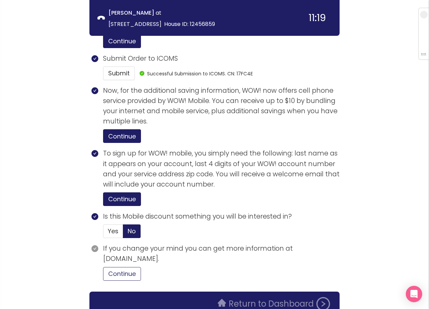
click at [137, 267] on button "Continue" at bounding box center [122, 274] width 38 height 14
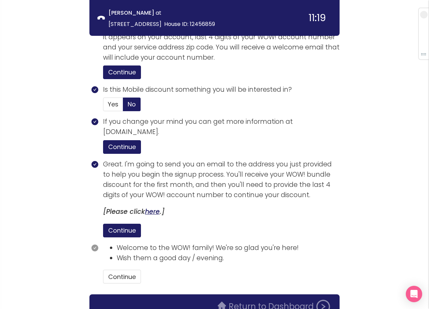
scroll to position [1439, 0]
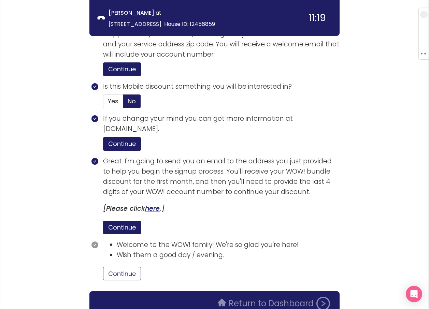
click at [125, 267] on button "Continue" at bounding box center [122, 274] width 38 height 14
click at [228, 297] on button "Return to Dashboard" at bounding box center [274, 304] width 121 height 14
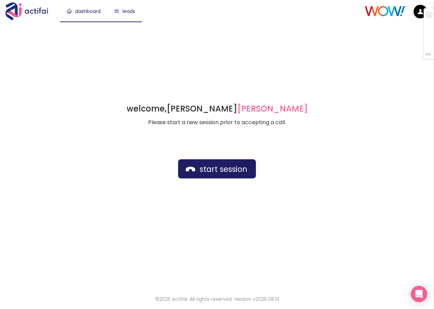
click at [129, 12] on link "leads" at bounding box center [124, 11] width 21 height 7
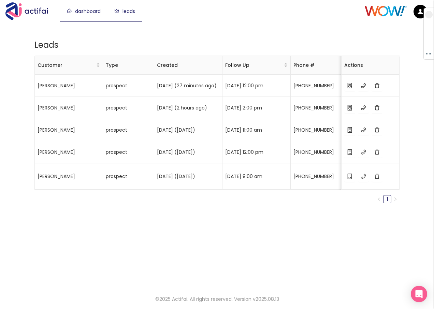
click at [80, 10] on link "dashboard" at bounding box center [84, 11] width 34 height 7
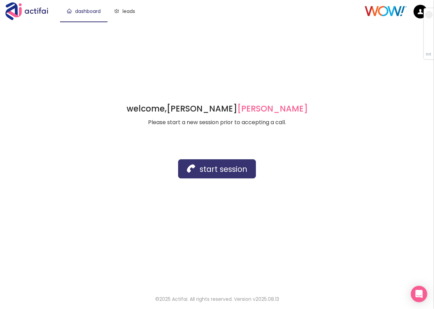
click at [215, 171] on button "start session" at bounding box center [217, 168] width 78 height 19
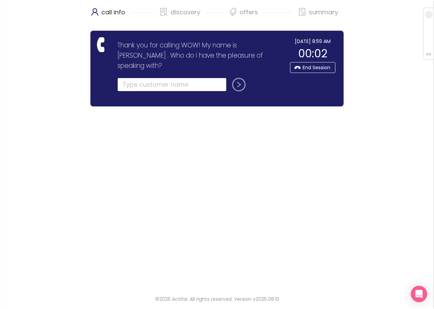
click at [134, 78] on input "text" at bounding box center [171, 85] width 109 height 14
type input "[PERSON_NAME]"
click at [238, 78] on button "submit" at bounding box center [237, 85] width 16 height 14
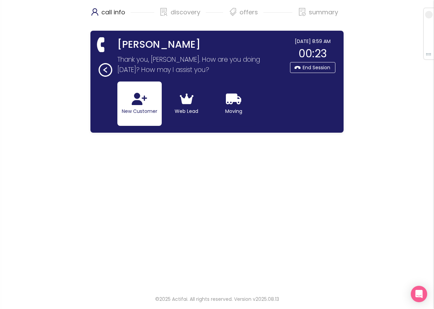
click at [148, 110] on button "New Customer" at bounding box center [139, 104] width 44 height 44
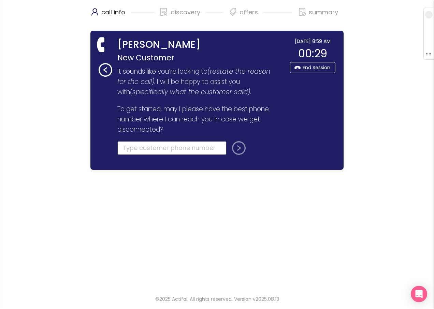
click at [136, 146] on input "tel" at bounding box center [171, 148] width 109 height 14
type input "[PHONE_NUMBER]"
click at [230, 150] on button "submit" at bounding box center [237, 148] width 16 height 14
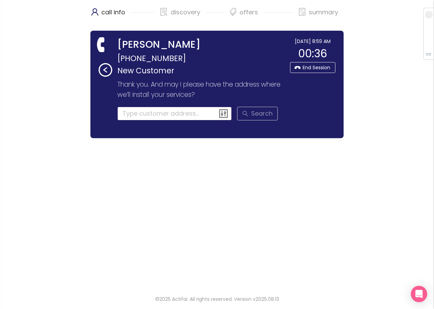
click at [136, 109] on input at bounding box center [174, 114] width 115 height 14
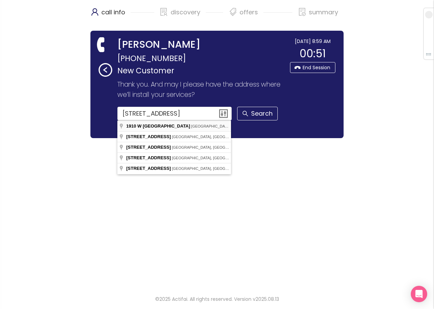
type input "[STREET_ADDRESS]"
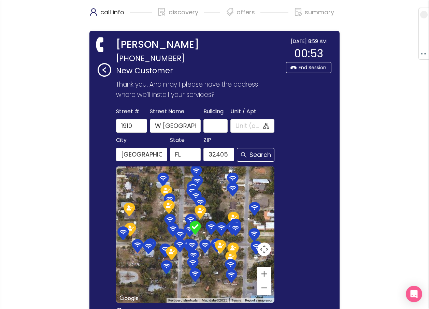
scroll to position [125, 0]
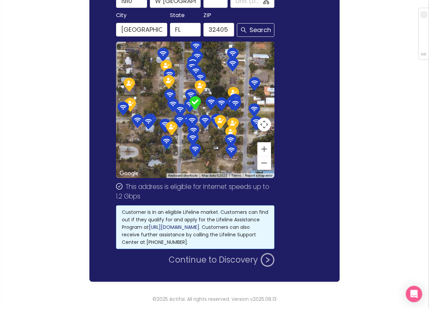
click at [204, 257] on button "Continue to Discovery" at bounding box center [222, 260] width 106 height 14
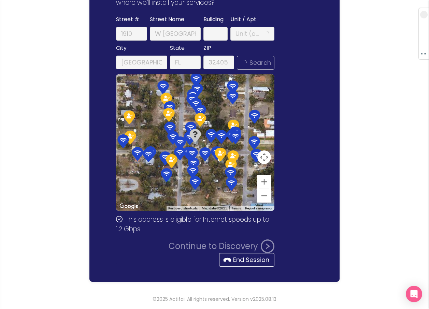
scroll to position [0, 0]
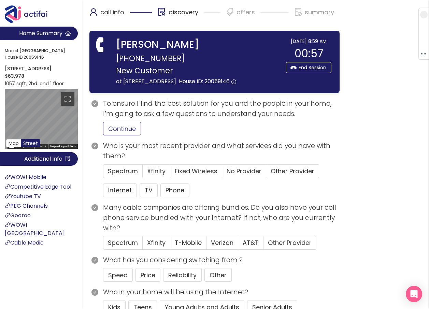
click at [123, 136] on button "Continue" at bounding box center [122, 129] width 38 height 14
click at [124, 197] on button "Internet" at bounding box center [120, 191] width 34 height 14
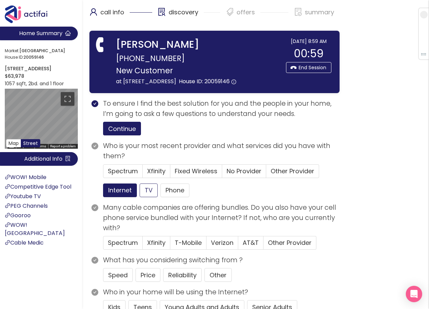
click at [170, 197] on button "Phone" at bounding box center [174, 191] width 29 height 14
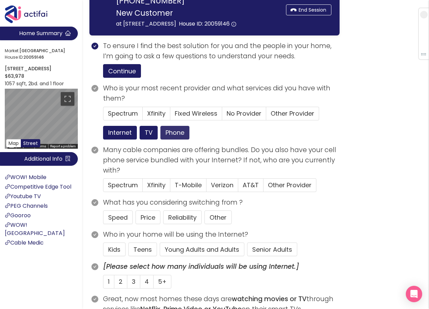
scroll to position [68, 0]
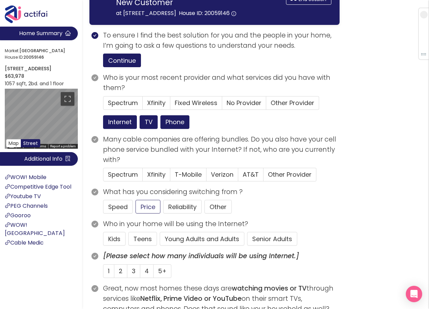
click at [267, 246] on button "Senior Adults" at bounding box center [272, 239] width 50 height 14
click at [149, 107] on span "Xfinity" at bounding box center [156, 103] width 18 height 9
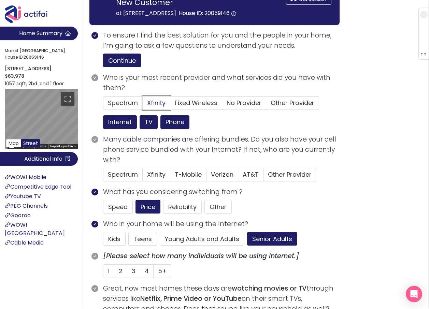
click at [143, 105] on input "Xfinity" at bounding box center [143, 105] width 0 height 0
click at [273, 179] on span "Other Provider" at bounding box center [290, 174] width 44 height 9
click at [264, 177] on input "Other Provider" at bounding box center [264, 177] width 0 height 0
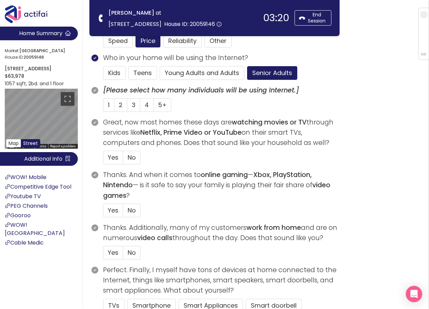
scroll to position [171, 0]
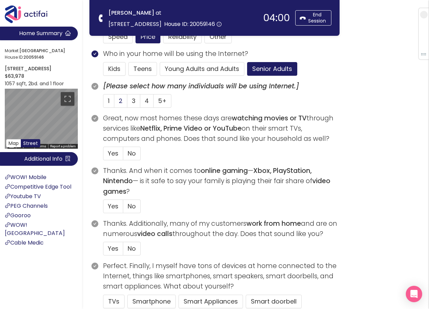
click at [123, 101] on label "2" at bounding box center [120, 101] width 13 height 14
click at [114, 103] on input "2" at bounding box center [114, 103] width 0 height 0
click at [115, 157] on span "Yes" at bounding box center [113, 153] width 11 height 9
click at [103, 156] on input "Yes" at bounding box center [103, 156] width 0 height 0
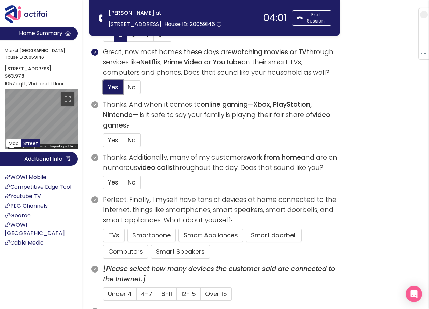
scroll to position [239, 0]
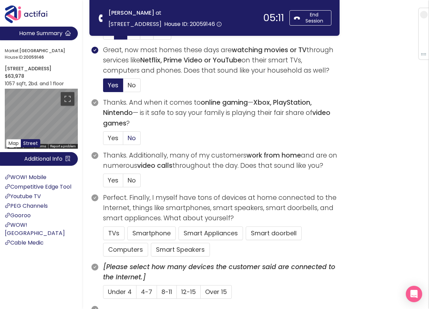
click at [131, 137] on span "No" at bounding box center [132, 138] width 8 height 9
click at [123, 140] on input "No" at bounding box center [123, 140] width 0 height 0
click at [130, 183] on span "No" at bounding box center [132, 180] width 8 height 9
click at [123, 183] on input "No" at bounding box center [123, 183] width 0 height 0
click at [110, 232] on button "TVs" at bounding box center [114, 234] width 22 height 14
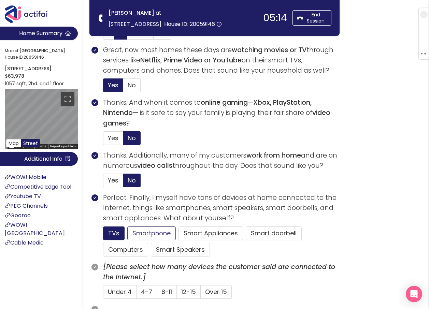
click at [151, 243] on button "Smartphone" at bounding box center [180, 250] width 59 height 14
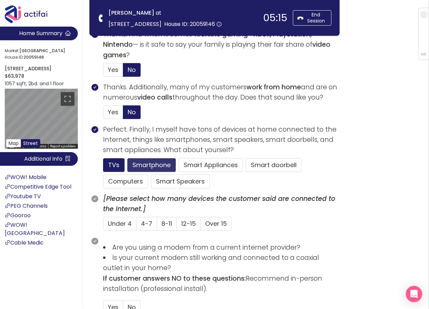
scroll to position [341, 0]
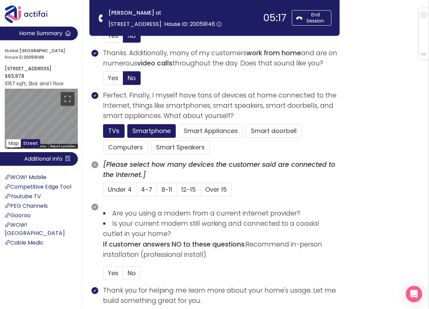
click at [142, 188] on span "4-7" at bounding box center [146, 189] width 11 height 9
click at [137, 192] on input "4-7" at bounding box center [137, 192] width 0 height 0
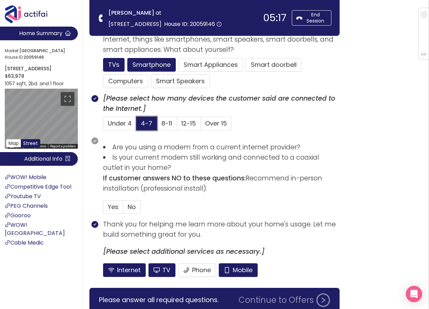
scroll to position [410, 0]
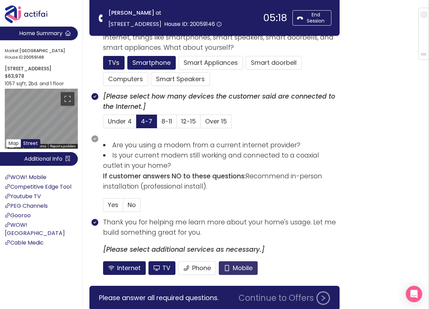
click at [233, 268] on button "Mobile" at bounding box center [238, 268] width 39 height 14
click at [191, 266] on button "Phone" at bounding box center [197, 268] width 38 height 14
click at [128, 207] on span "No" at bounding box center [132, 205] width 8 height 9
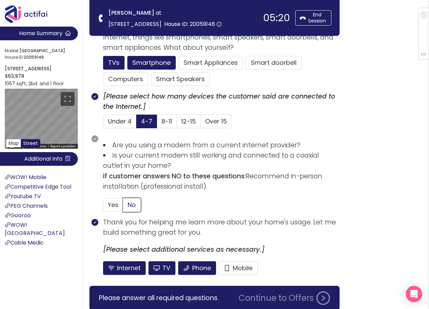
click at [123, 207] on input "No" at bounding box center [123, 207] width 0 height 0
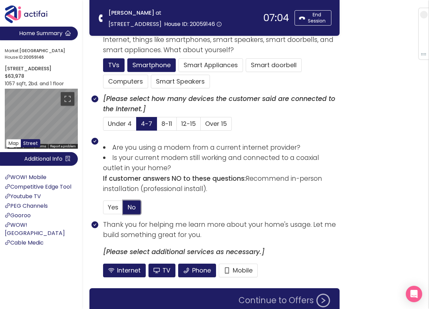
scroll to position [438, 0]
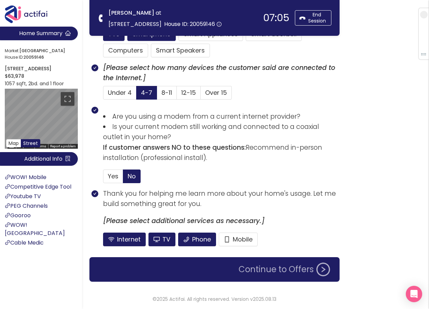
click at [280, 270] on button "Continue to Offers" at bounding box center [285, 270] width 100 height 14
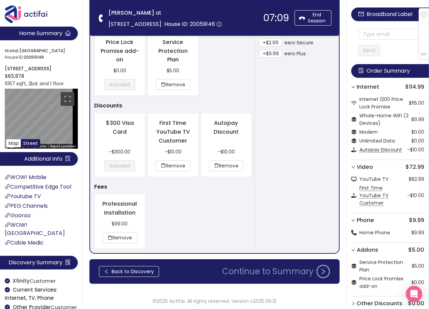
scroll to position [467, 0]
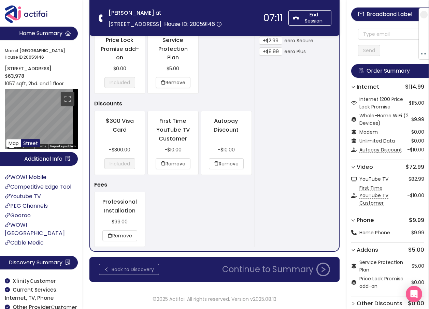
click at [141, 268] on button "Back to Discovery" at bounding box center [129, 269] width 60 height 11
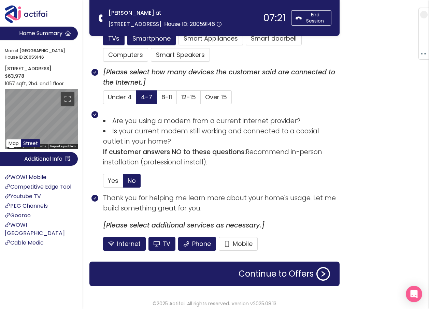
scroll to position [438, 0]
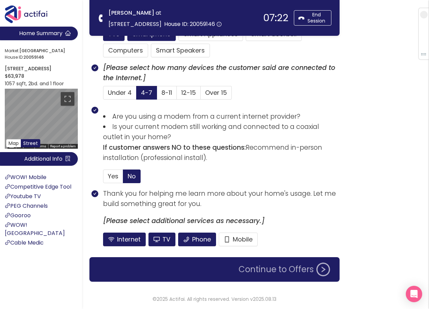
click at [265, 270] on button "Continue to Offers" at bounding box center [285, 270] width 100 height 14
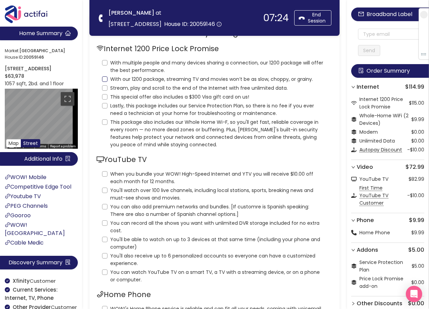
scroll to position [0, 0]
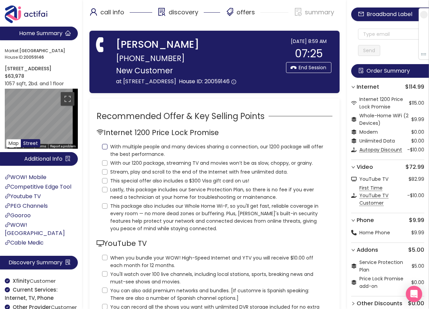
click at [105, 150] on input "With multiple people and many devices sharing a connection, our 1200 package wi…" at bounding box center [104, 146] width 5 height 5
checkbox input "true"
click at [105, 166] on input "With our 1200 package, streaming TV and movies won’t be as slow, choppy, or gra…" at bounding box center [104, 162] width 5 height 5
checkbox input "true"
click at [105, 175] on input "Stream, play and scroll to the end of the Internet with free unlimited data." at bounding box center [104, 171] width 5 height 5
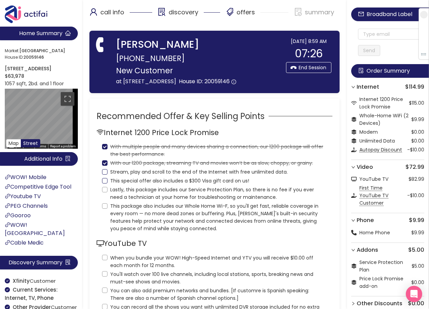
checkbox input "true"
click at [104, 184] on input "This special offer also includes a $300 Visa gift card on us!" at bounding box center [104, 180] width 5 height 5
checkbox input "true"
click at [104, 193] on input "Lastly, this package includes our Service Protection Plan, so there is no fee i…" at bounding box center [104, 189] width 5 height 5
checkbox input "true"
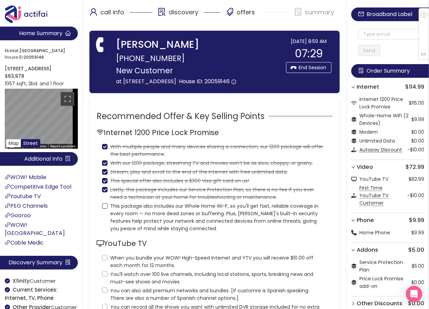
drag, startPoint x: 104, startPoint y: 215, endPoint x: 118, endPoint y: 215, distance: 13.3
click at [104, 209] on input "This package also includes our Whole Home Wi-F, so you'll get fast, reliable co…" at bounding box center [104, 205] width 5 height 5
checkbox input "true"
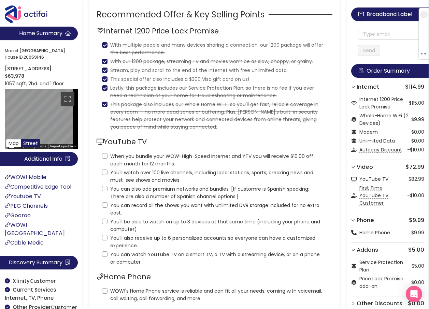
scroll to position [102, 0]
click at [106, 158] on input "When you bundle your WOW! High-Speed Internet and YTV you will receive $10.00 o…" at bounding box center [104, 155] width 5 height 5
checkbox input "true"
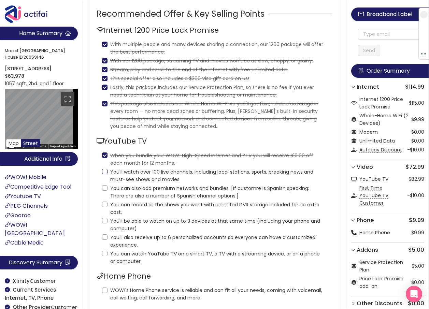
click at [104, 174] on input "You'll watch over 100 live channels, including local stations, sports, breaking…" at bounding box center [104, 171] width 5 height 5
checkbox input "true"
click at [102, 191] on input "You can also add premium networks and bundles. [If customre is Spanish speaking…" at bounding box center [104, 187] width 5 height 5
checkbox input "true"
click at [105, 207] on input "You can record all the shows you want with unlimited DVR storage included for n…" at bounding box center [104, 204] width 5 height 5
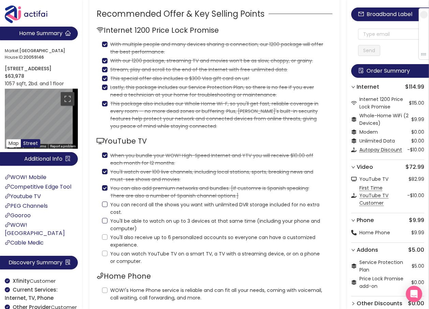
checkbox input "true"
click at [103, 224] on input "You'll be able to watch on up to 3 devices at that same time (including your ph…" at bounding box center [104, 220] width 5 height 5
checkbox input "true"
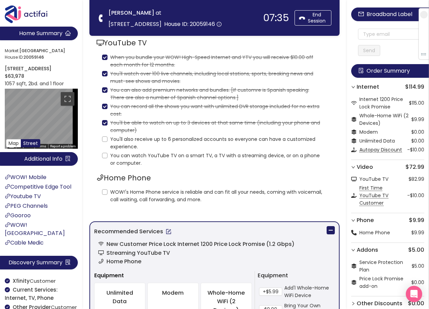
scroll to position [171, 0]
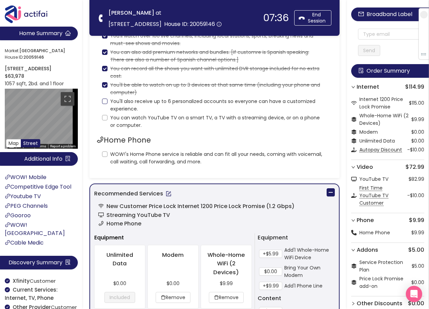
click at [104, 100] on input "You'll also receive up to 6 personalized accounts so everyone can have a custom…" at bounding box center [104, 101] width 5 height 5
checkbox input "true"
click at [104, 115] on input "You can watch YouTube TV on a smart TV, a TV with a streaming device, or on a p…" at bounding box center [104, 117] width 5 height 5
checkbox input "true"
click at [103, 157] on input "WOW!'s Home Phone service is reliable and can fit all your needs, coming with v…" at bounding box center [104, 154] width 5 height 5
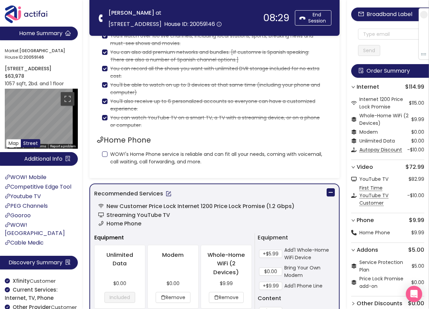
checkbox input "true"
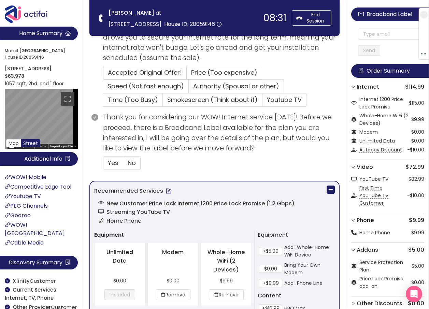
scroll to position [376, 0]
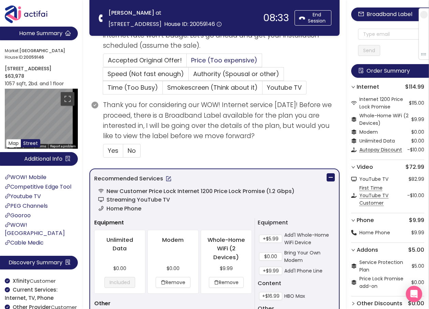
click at [201, 59] on span "Price (Too expensive)" at bounding box center [224, 60] width 66 height 9
click at [187, 62] on input "Price (Too expensive)" at bounding box center [187, 62] width 0 height 0
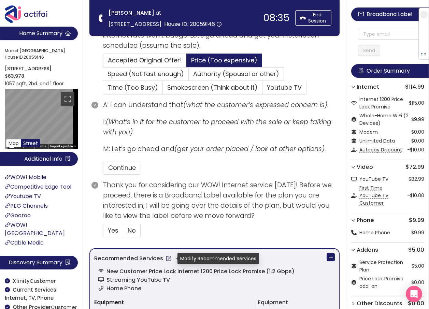
click at [168, 258] on button "button" at bounding box center [168, 258] width 11 height 11
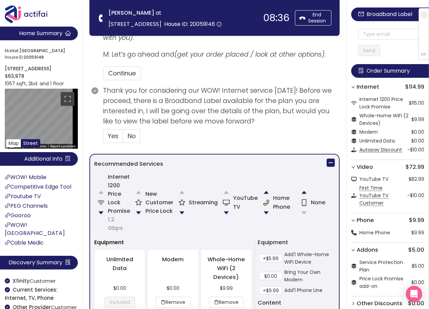
scroll to position [478, 0]
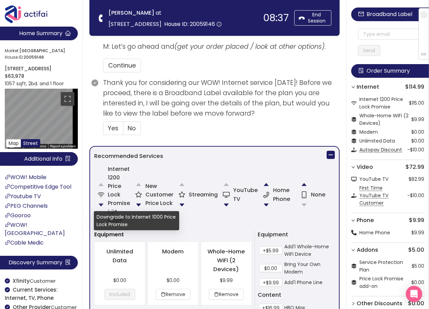
click at [101, 200] on button "button" at bounding box center [101, 205] width 14 height 14
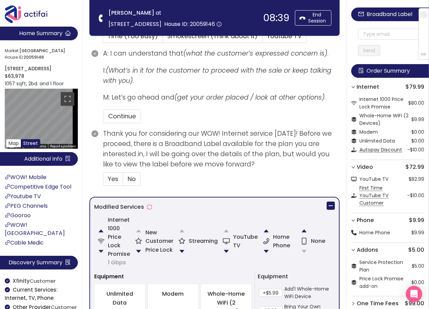
scroll to position [444, 0]
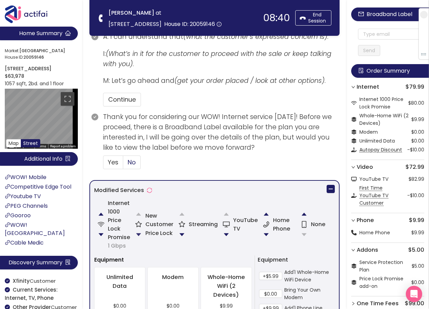
click at [140, 231] on button "button" at bounding box center [139, 235] width 14 height 14
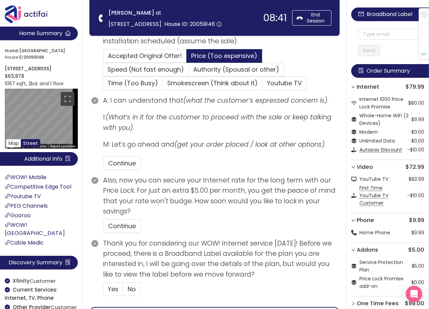
scroll to position [253, 0]
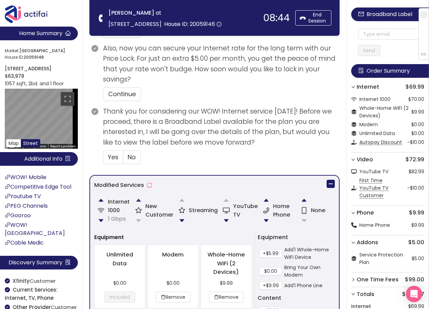
click at [138, 198] on button "button" at bounding box center [139, 201] width 14 height 14
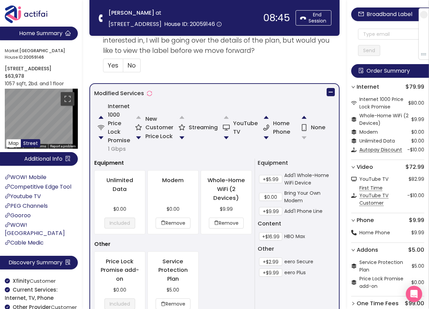
scroll to position [580, 0]
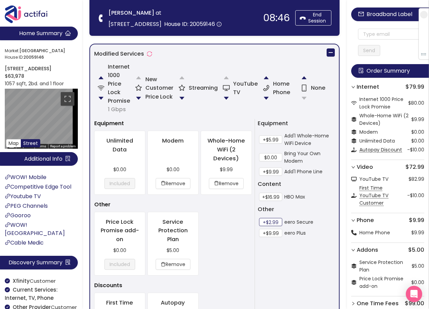
click at [273, 219] on button "+$2.99" at bounding box center [270, 222] width 23 height 8
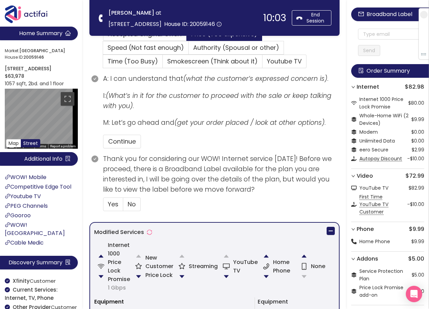
scroll to position [410, 0]
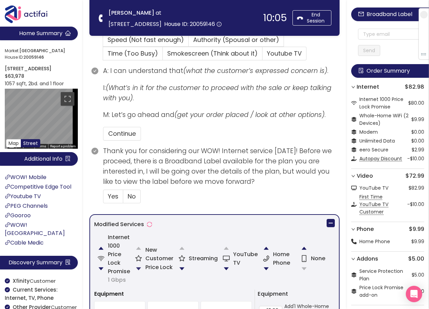
click at [140, 268] on button "button" at bounding box center [139, 269] width 14 height 14
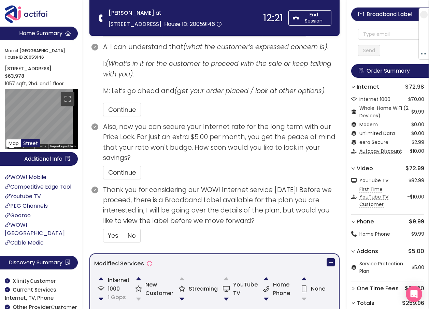
scroll to position [546, 0]
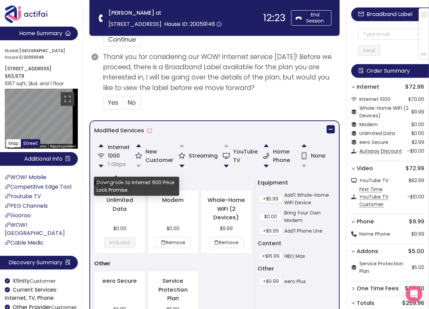
click at [101, 166] on button "button" at bounding box center [101, 166] width 14 height 14
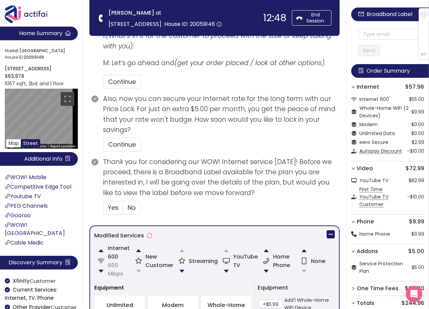
scroll to position [444, 0]
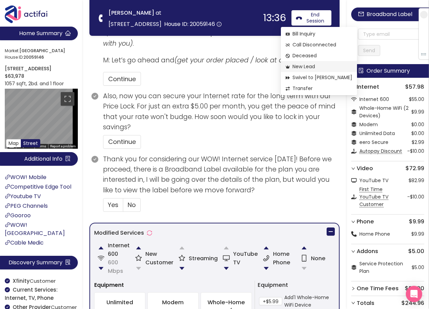
click at [301, 68] on span "New Lead" at bounding box center [319, 67] width 67 height 8
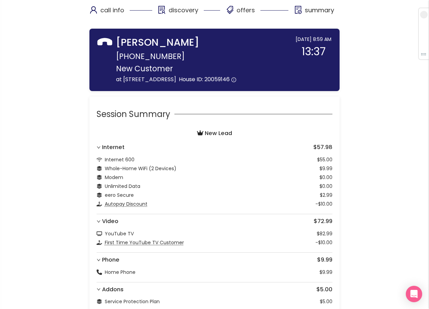
scroll to position [185, 0]
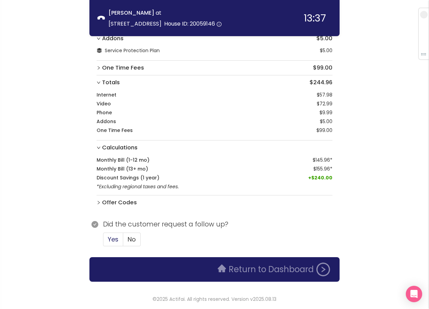
click at [116, 240] on span "Yes" at bounding box center [113, 239] width 11 height 9
click at [103, 242] on input "Yes" at bounding box center [103, 242] width 0 height 0
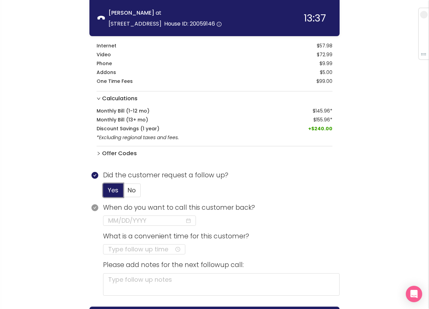
scroll to position [284, 0]
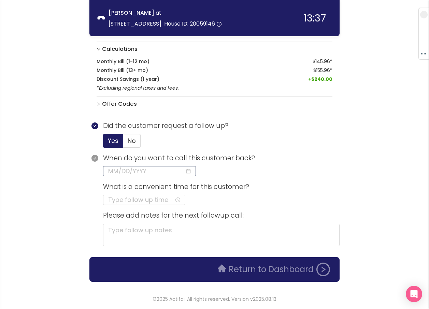
click at [128, 173] on input at bounding box center [146, 172] width 77 height 10
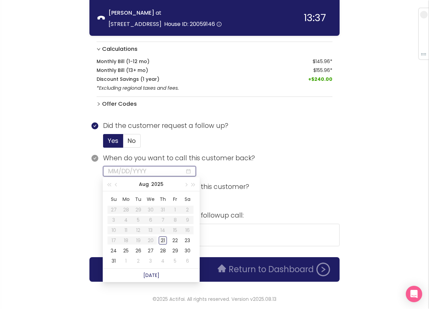
type input "[DATE]"
click at [162, 241] on div "21" at bounding box center [163, 241] width 8 height 8
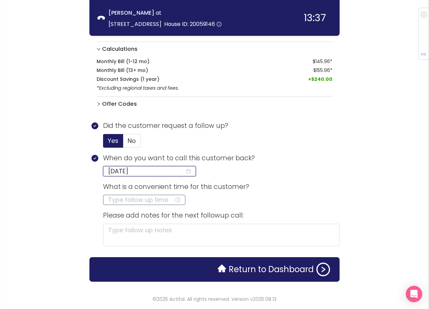
click at [112, 201] on input at bounding box center [141, 200] width 66 height 10
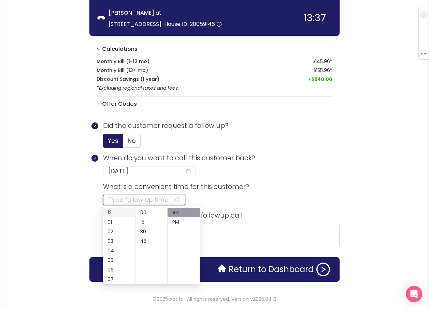
click at [109, 212] on div "12" at bounding box center [119, 213] width 32 height 10
click at [175, 221] on div "PM" at bounding box center [184, 222] width 32 height 10
type input "12:00 PM"
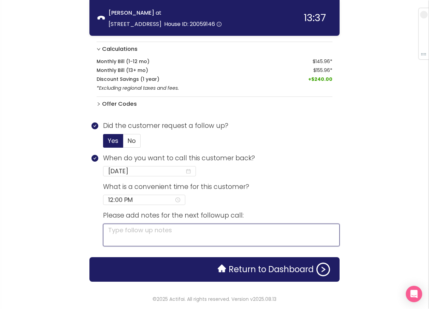
click at [229, 233] on textarea at bounding box center [221, 235] width 237 height 23
type textarea "W"
type textarea "WA"
type textarea "WAN"
type textarea "WANT"
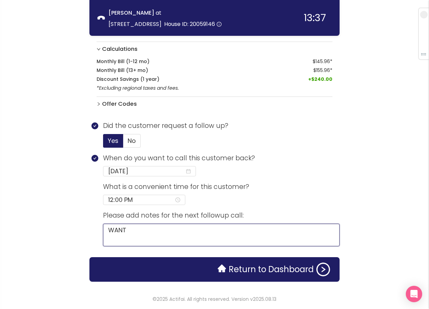
type textarea "WANTE"
type textarea "WANTED"
type textarea "WANTED T"
type textarea "WANTED TO"
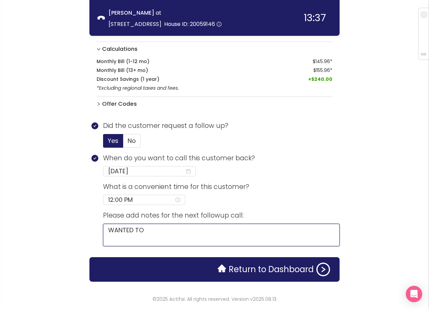
type textarea "WANTED TO S"
type textarea "WANTED TO SPE"
type textarea "WANTED TO SPEA"
type textarea "WANTED TO SPEAK"
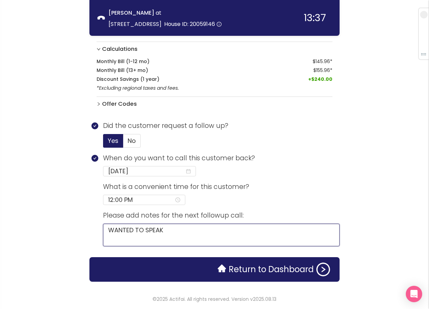
type textarea "WANTED TO SPEAK T"
type textarea "WANTED TO SPEAK TO"
type textarea "WANTED TO SPEAK TO W"
type textarea "WANTED TO SPEAK TO WI"
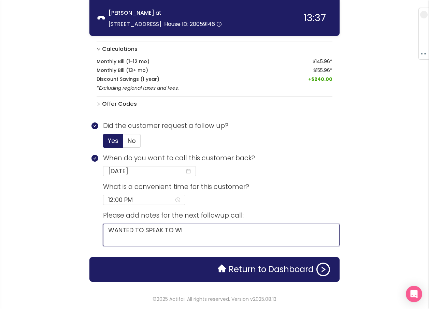
type textarea "WANTED TO SPEAK TO WIF"
type textarea "WANTED TO SPEAK TO WIFE"
type textarea "WANTED TO SPEAK TO WIFE,"
type textarea "WANTED TO SPEAK TO WIFE, N"
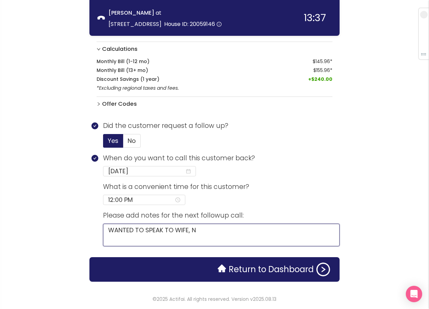
type textarea "WANTED TO SPEAK TO WIFE, [PERSON_NAME]"
type textarea "WANTED TO SPEAK TO WIFE, NEED"
type textarea "WANTED TO SPEAK TO WIFE, NEED F"
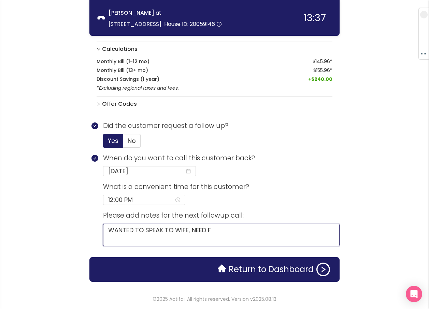
type textarea "WANTED TO SPEAK TO WIFE, NEED FR"
type textarea "WANTED TO SPEAK TO WIFE, NEED FRN"
type textarea "WANTED TO SPEAK TO WIFE, NEED FRND"
type textarea "WANTED TO SPEAK TO WIFE, NEED FRNDL"
type textarea "WANTED TO SPEAK TO WIFE, NEED FRNDLY"
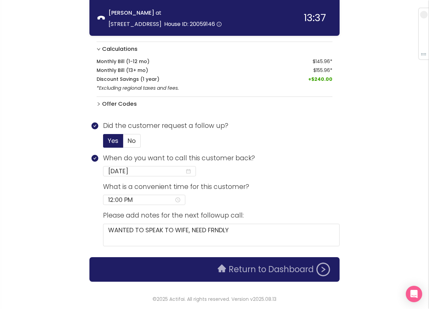
click at [278, 271] on button "Return to Dashboard" at bounding box center [274, 270] width 121 height 14
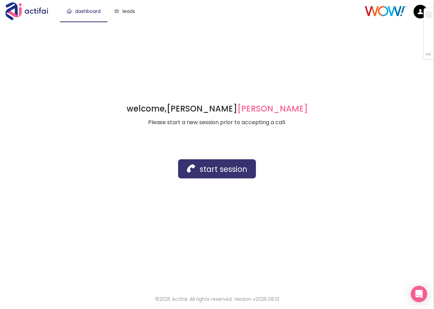
click at [219, 175] on button "start session" at bounding box center [217, 168] width 78 height 19
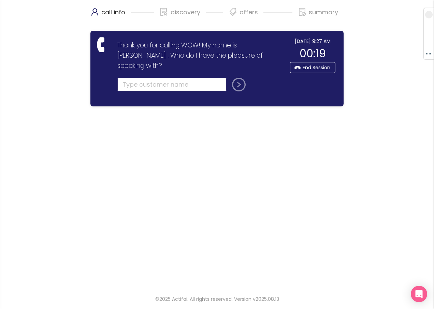
click at [141, 78] on input "text" at bounding box center [171, 85] width 109 height 14
click at [128, 78] on input "text" at bounding box center [171, 85] width 109 height 14
type input "[PERSON_NAME]"
click at [229, 78] on button "submit" at bounding box center [237, 85] width 16 height 14
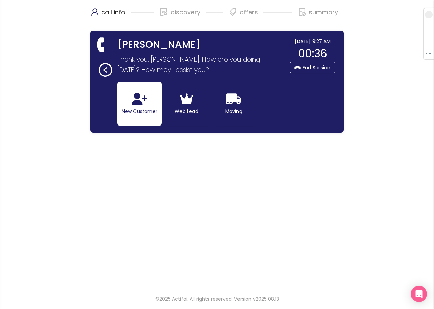
click at [127, 103] on button "New Customer" at bounding box center [139, 104] width 44 height 44
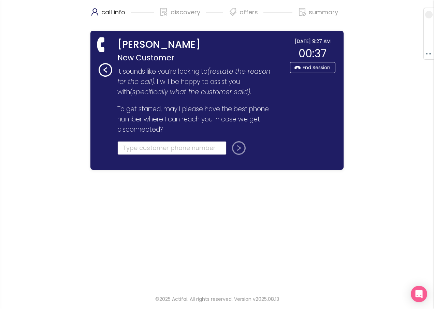
click at [131, 146] on input "tel" at bounding box center [171, 148] width 109 height 14
type input "[PHONE_NUMBER]"
click at [236, 150] on button "submit" at bounding box center [237, 148] width 16 height 14
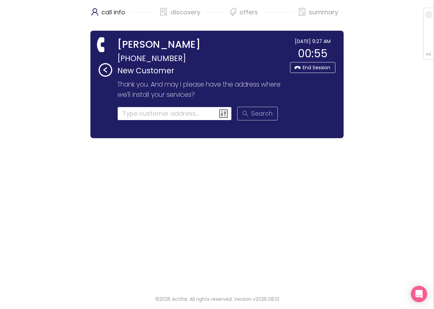
click at [135, 115] on input at bounding box center [174, 114] width 115 height 14
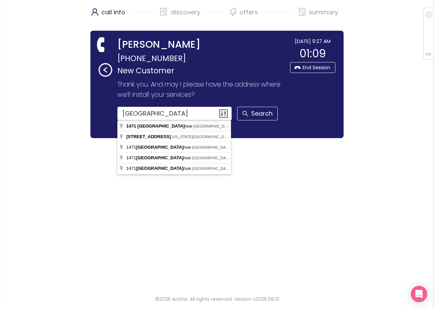
type input "[STREET_ADDRESS]"
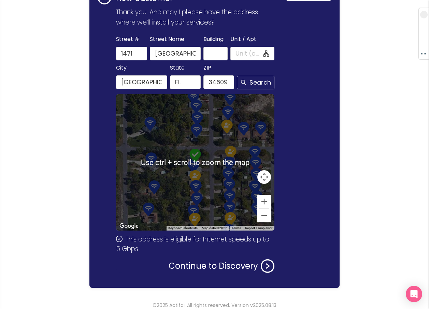
scroll to position [79, 0]
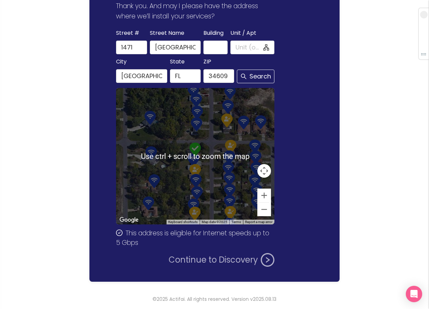
click at [195, 260] on button "Continue to Discovery" at bounding box center [222, 260] width 106 height 14
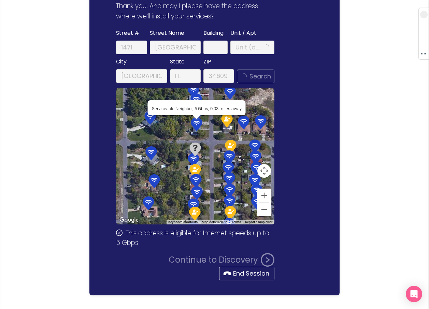
scroll to position [0, 0]
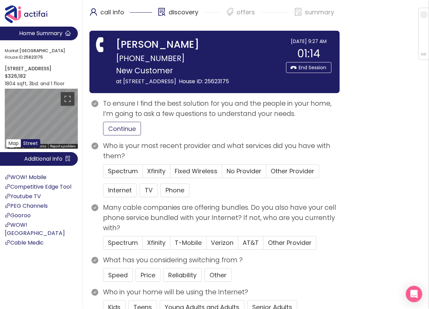
click at [116, 136] on button "Continue" at bounding box center [122, 129] width 38 height 14
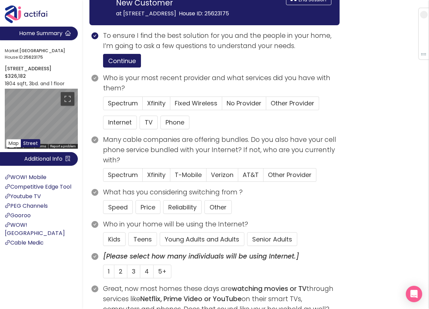
scroll to position [68, 0]
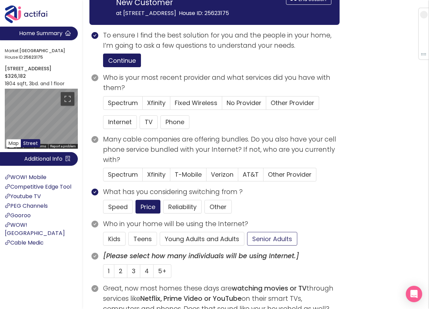
click at [261, 246] on button "Senior Adults" at bounding box center [272, 239] width 50 height 14
click at [113, 107] on span "Spectrum" at bounding box center [123, 103] width 30 height 9
click at [103, 105] on input "Spectrum" at bounding box center [103, 105] width 0 height 0
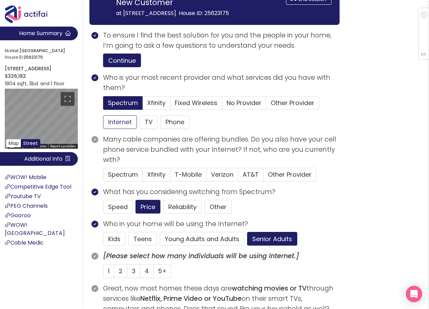
click at [115, 129] on button "Internet" at bounding box center [120, 122] width 34 height 14
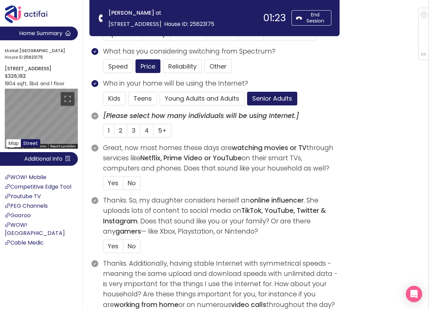
scroll to position [171, 0]
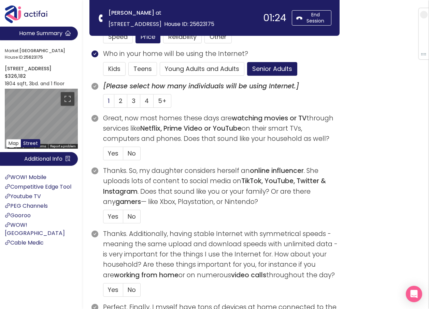
click at [109, 100] on span "1" at bounding box center [109, 101] width 2 height 9
click at [103, 103] on input "1" at bounding box center [103, 103] width 0 height 0
click at [115, 151] on span "Yes" at bounding box center [113, 153] width 11 height 9
click at [103, 156] on input "Yes" at bounding box center [103, 156] width 0 height 0
click at [129, 217] on span "No" at bounding box center [132, 216] width 8 height 9
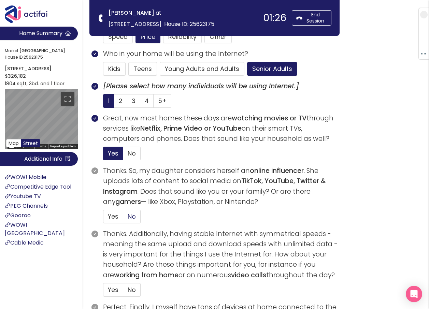
click at [123, 219] on input "No" at bounding box center [123, 219] width 0 height 0
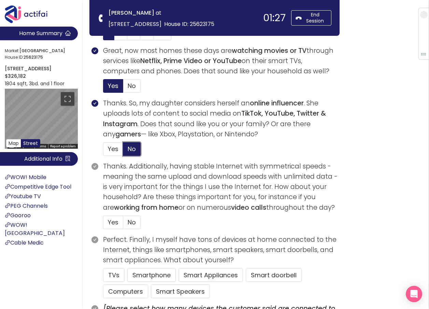
scroll to position [239, 0]
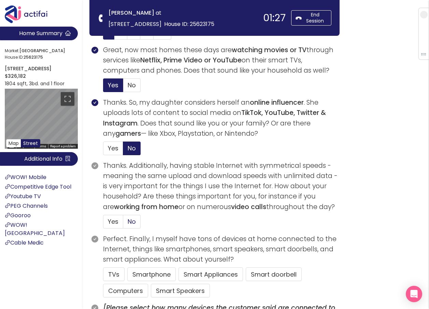
click at [132, 220] on span "No" at bounding box center [132, 221] width 8 height 9
click at [123, 224] on input "No" at bounding box center [123, 224] width 0 height 0
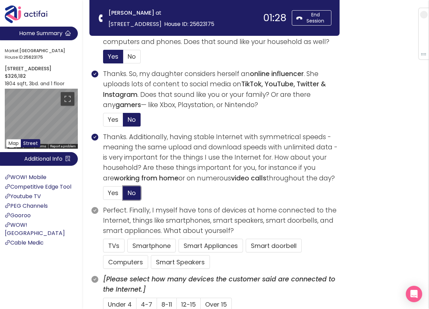
scroll to position [307, 0]
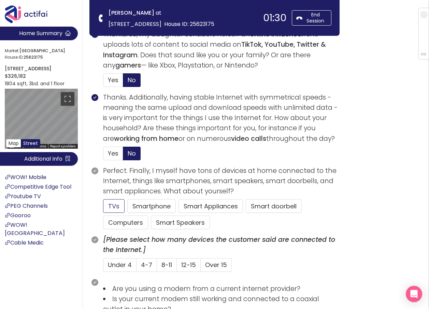
click at [115, 203] on button "TVs" at bounding box center [114, 206] width 22 height 14
click at [127, 221] on button "Computers" at bounding box center [125, 223] width 45 height 14
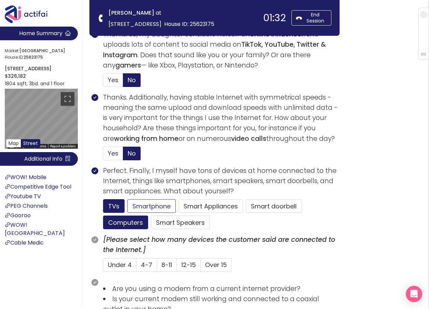
click at [151, 216] on button "Smartphone" at bounding box center [180, 223] width 59 height 14
click at [150, 264] on span "4-7" at bounding box center [146, 265] width 11 height 9
click at [137, 267] on input "4-7" at bounding box center [137, 267] width 0 height 0
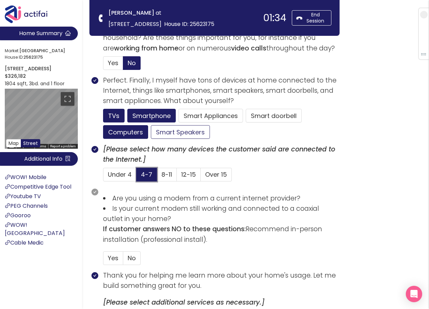
scroll to position [410, 0]
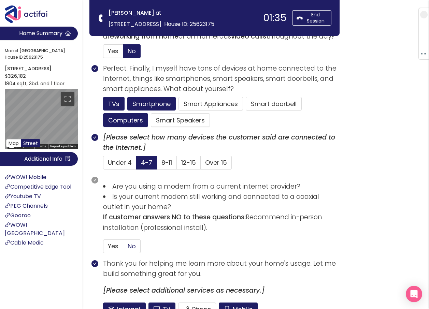
click at [131, 243] on span "No" at bounding box center [132, 246] width 8 height 9
click at [123, 249] on input "No" at bounding box center [123, 249] width 0 height 0
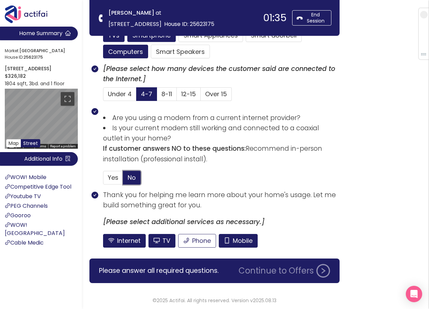
scroll to position [480, 0]
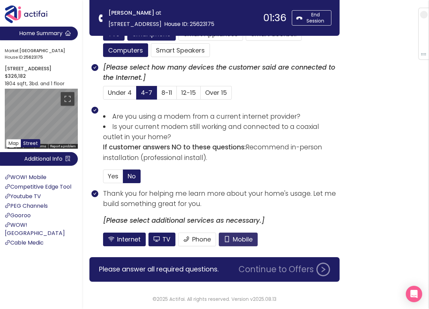
click at [231, 239] on button "Mobile" at bounding box center [238, 240] width 39 height 14
click at [168, 241] on button "TV" at bounding box center [161, 240] width 27 height 14
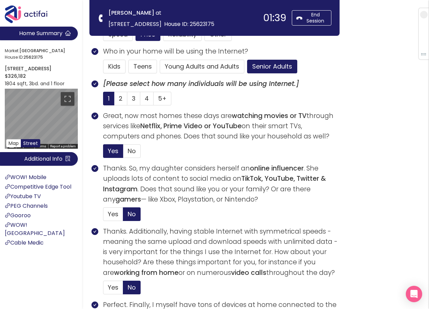
scroll to position [172, 0]
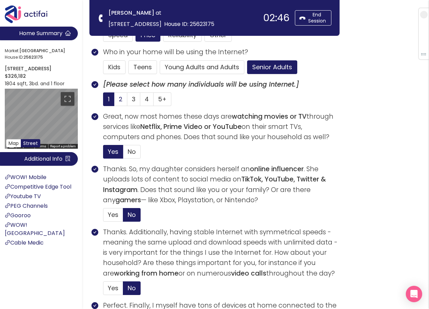
click at [122, 95] on span "2" at bounding box center [121, 99] width 4 height 9
click at [114, 101] on input "2" at bounding box center [114, 101] width 0 height 0
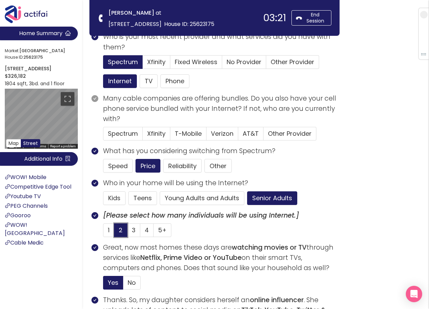
scroll to position [36, 0]
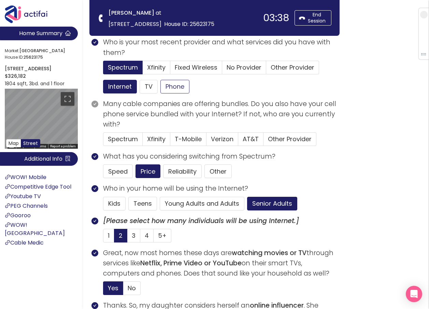
click at [173, 88] on button "Phone" at bounding box center [174, 87] width 29 height 14
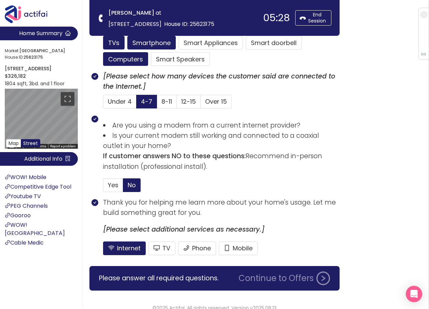
scroll to position [480, 0]
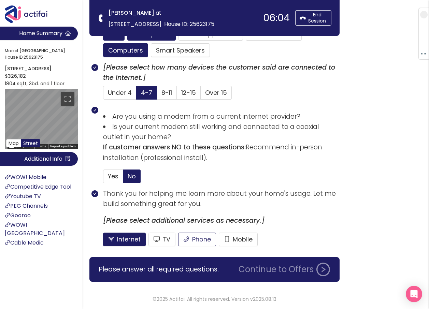
click at [195, 242] on button "Phone" at bounding box center [197, 240] width 38 height 14
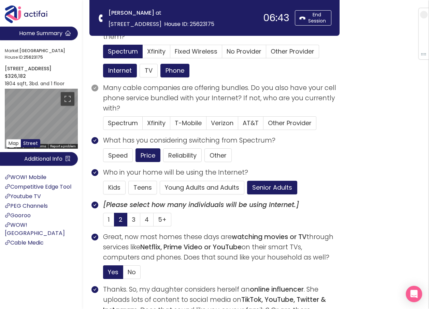
scroll to position [36, 0]
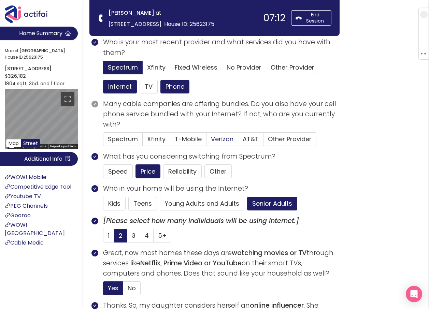
click at [224, 137] on span "Verizon" at bounding box center [222, 139] width 23 height 9
click at [207, 141] on input "Verizon" at bounding box center [207, 141] width 0 height 0
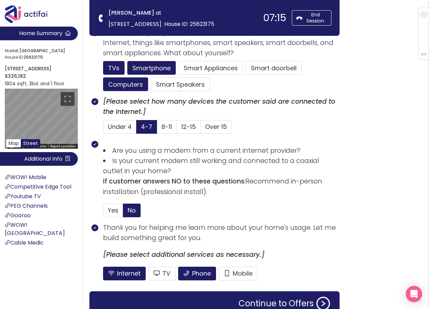
scroll to position [480, 0]
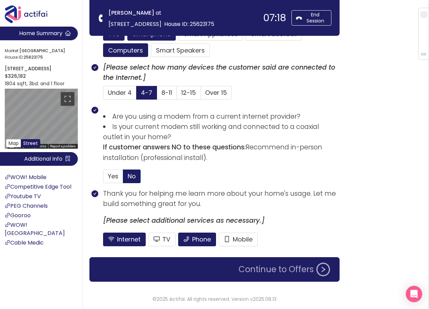
click at [261, 270] on button "Continue to Offers" at bounding box center [285, 270] width 100 height 14
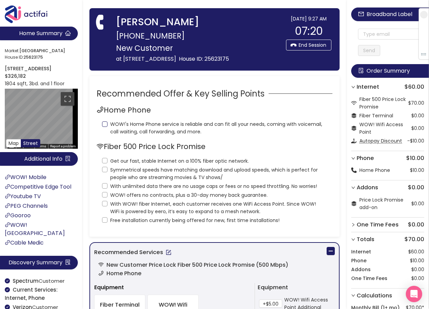
scroll to position [0, 0]
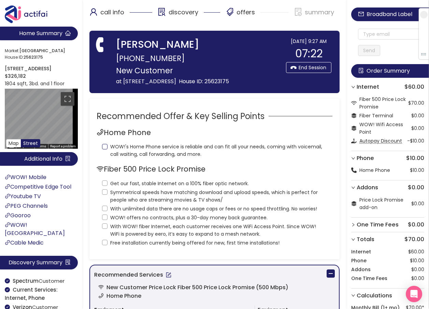
click at [107, 150] on input "WOW!'s Home Phone service is reliable and can fit all your needs, coming with v…" at bounding box center [104, 146] width 5 height 5
checkbox input "true"
click at [103, 186] on input "Get our fast, stable Internet on a 100% fiber optic network." at bounding box center [104, 183] width 5 height 5
checkbox input "true"
click at [107, 195] on input "Symmetrical speeds have matching download and upload speeds, which is perfect f…" at bounding box center [104, 191] width 5 height 5
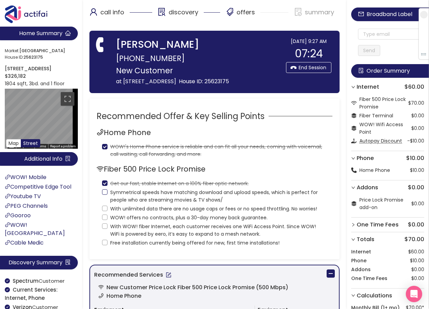
checkbox input "true"
click at [105, 211] on input "With unlimited data there are no usage caps or fees or no speed throttling. No …" at bounding box center [104, 208] width 5 height 5
checkbox input "true"
click at [103, 220] on input "WOW! offers no contracts, plus a 30-day money back guarantee." at bounding box center [104, 217] width 5 height 5
checkbox input "true"
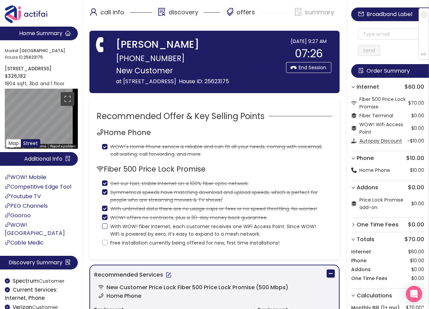
click at [102, 229] on input "With WOW! fiber Internet, each customer receives one WiFi Access Point. Since W…" at bounding box center [104, 226] width 5 height 5
checkbox input "true"
drag, startPoint x: 95, startPoint y: 258, endPoint x: 130, endPoint y: 248, distance: 36.2
click at [95, 258] on div "Recommended Offer & Key Selling Points Home Phone WOW!'s Home Phone service is …" at bounding box center [214, 179] width 250 height 161
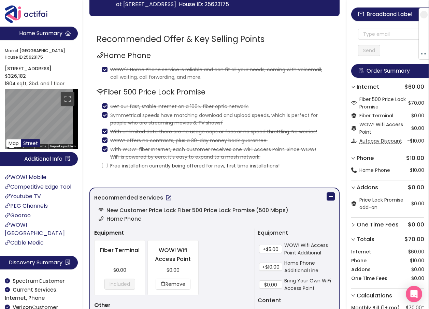
scroll to position [102, 0]
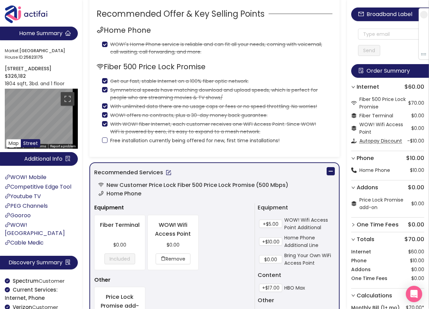
click at [108, 144] on span "Free installation currently being offered for new, first time installations!" at bounding box center [195, 141] width 175 height 8
click at [108, 143] on input "Free installation currently being offered for new, first time installations!" at bounding box center [104, 140] width 5 height 5
checkbox input "true"
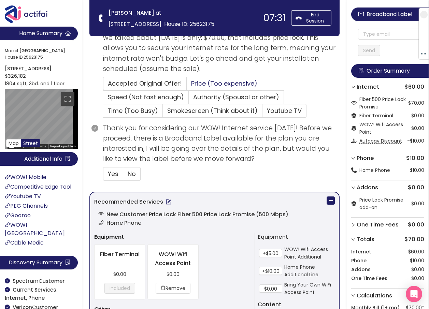
scroll to position [205, 0]
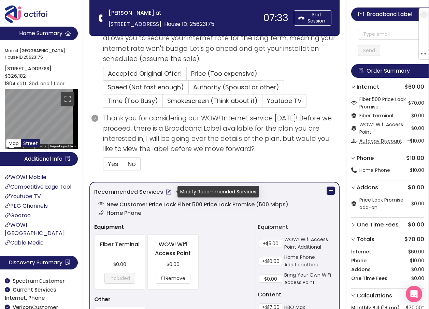
click at [167, 194] on button "button" at bounding box center [168, 192] width 11 height 11
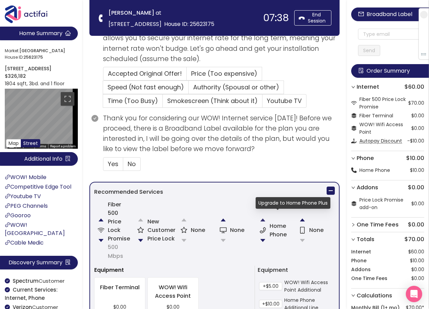
click at [263, 220] on button "button" at bounding box center [263, 220] width 14 height 14
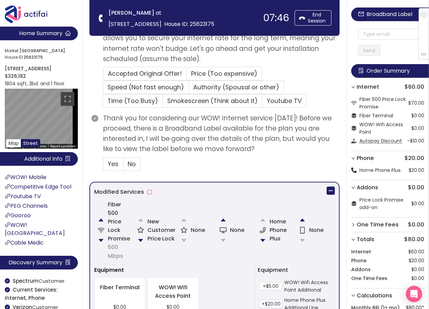
scroll to position [171, 0]
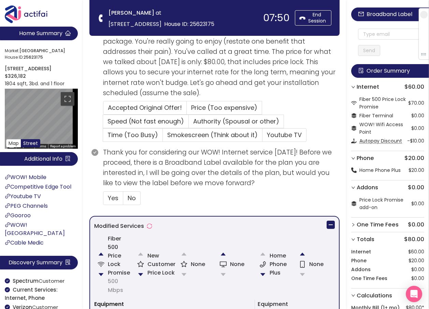
drag, startPoint x: 228, startPoint y: 224, endPoint x: 264, endPoint y: 225, distance: 35.5
click at [264, 223] on div "Modified Services" at bounding box center [214, 228] width 241 height 14
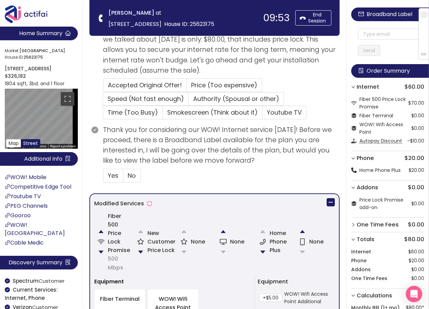
scroll to position [205, 0]
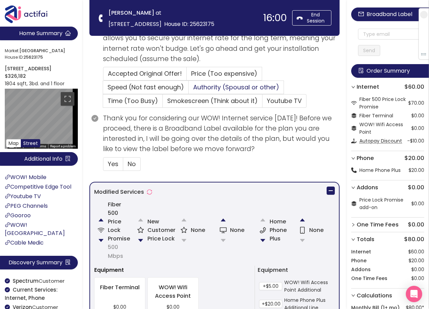
click at [211, 89] on span "Authority (Spousal or other)" at bounding box center [236, 87] width 86 height 9
click at [189, 89] on input "Authority (Spousal or other)" at bounding box center [189, 89] width 0 height 0
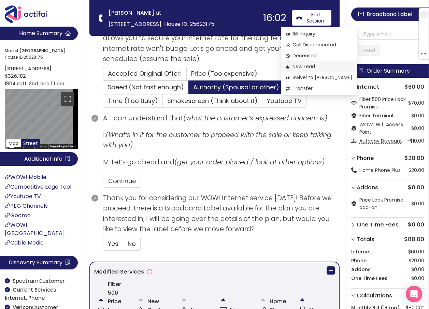
click at [301, 65] on span "New Lead" at bounding box center [319, 67] width 67 height 8
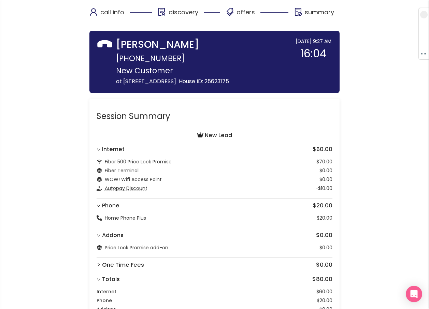
scroll to position [97, 0]
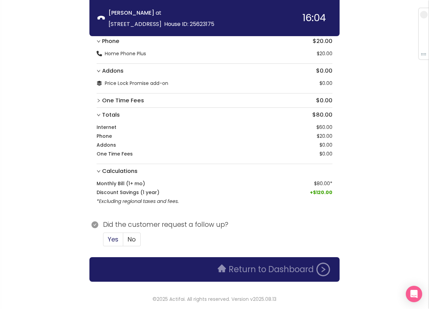
click at [111, 238] on span "Yes" at bounding box center [113, 239] width 11 height 9
click at [103, 242] on input "Yes" at bounding box center [103, 242] width 0 height 0
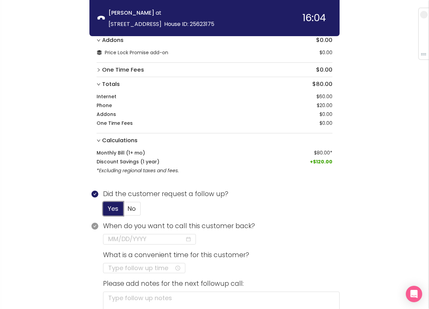
scroll to position [195, 0]
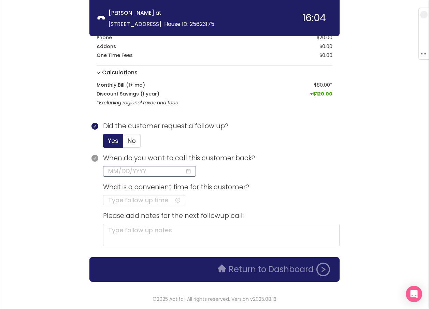
click at [131, 173] on input at bounding box center [146, 172] width 77 height 10
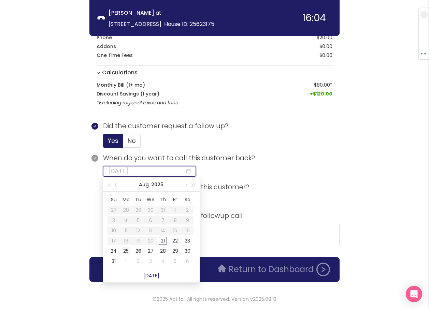
type input "[DATE]"
click at [127, 250] on div "25" at bounding box center [126, 251] width 8 height 8
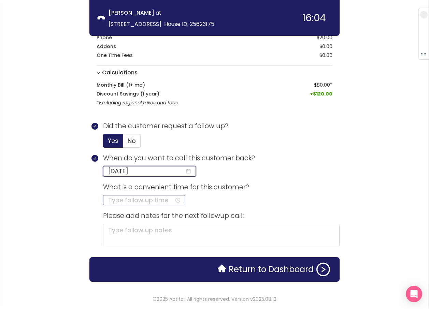
click at [121, 199] on input at bounding box center [141, 201] width 66 height 10
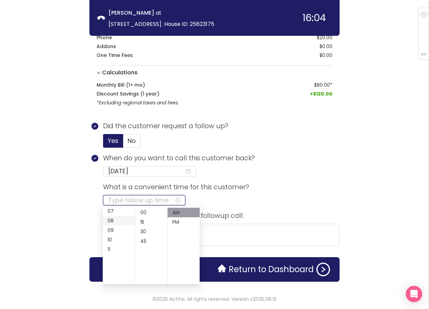
click at [113, 219] on div "08" at bounding box center [119, 221] width 32 height 10
click at [180, 209] on div "AM" at bounding box center [184, 213] width 32 height 10
click at [178, 214] on div "AM" at bounding box center [184, 213] width 32 height 10
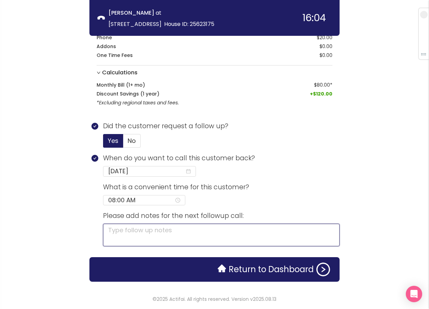
click at [218, 230] on textarea at bounding box center [221, 235] width 237 height 23
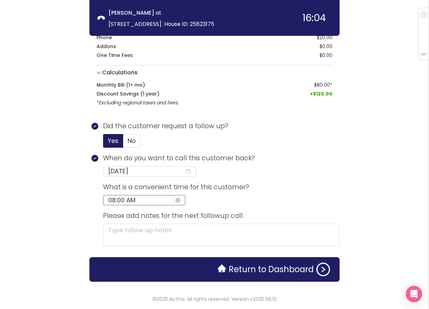
click at [115, 200] on input "08:00 AM" at bounding box center [141, 201] width 66 height 10
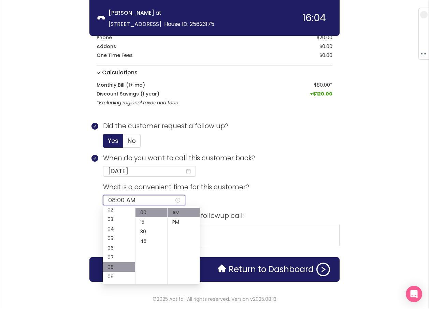
scroll to position [34, 0]
click at [110, 243] on div "07" at bounding box center [119, 246] width 32 height 10
type input "07:00 AM"
click at [175, 213] on div "AM" at bounding box center [184, 213] width 32 height 10
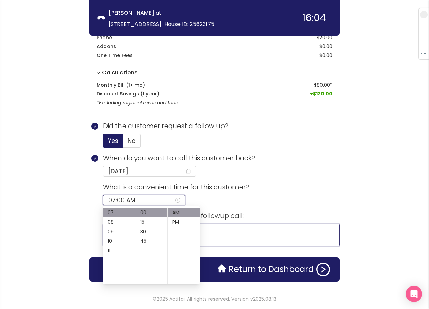
click at [220, 230] on textarea at bounding box center [221, 235] width 237 height 23
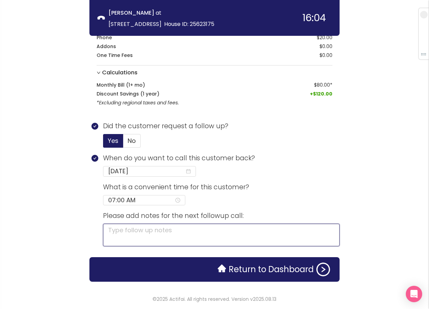
type textarea "N"
type textarea "NE"
type textarea "NEE"
type textarea "NEED"
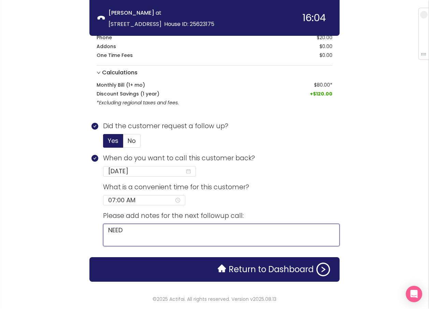
type textarea "NEED T"
type textarea "NEED TO"
type textarea "NEED TO S"
type textarea "NEED TO SP"
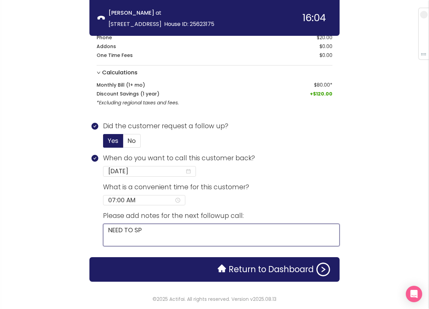
type textarea "NEED TO SPE"
type textarea "NEED TO SPEA"
type textarea "NEED TO SPEAK"
type textarea "NEED TO SPEAK T"
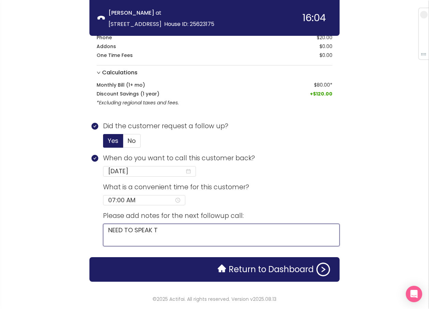
type textarea "NEED TO SPEAK TO"
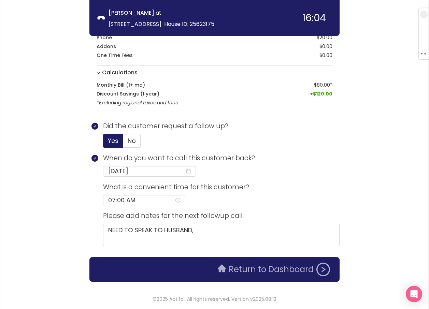
click at [242, 272] on button "Return to Dashboard" at bounding box center [274, 270] width 121 height 14
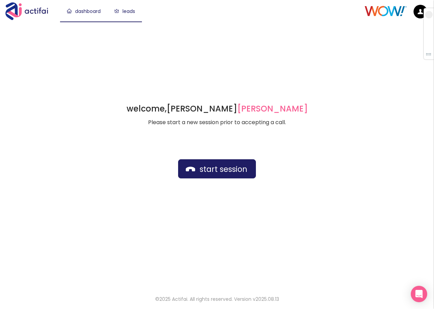
click at [131, 13] on link "leads" at bounding box center [124, 11] width 21 height 7
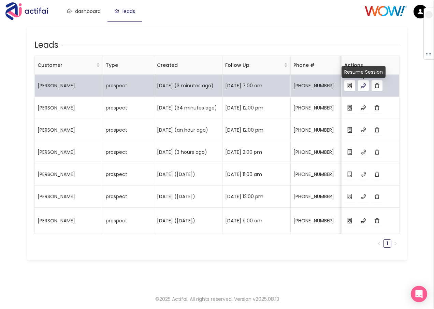
click at [363, 88] on button "button" at bounding box center [363, 85] width 11 height 11
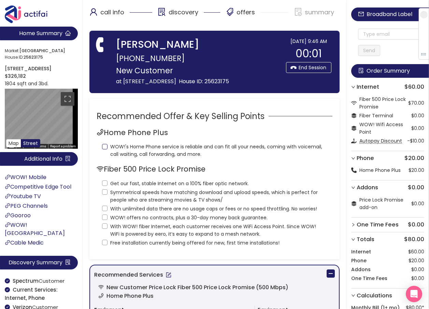
click at [105, 150] on input "WOW!'s Home Phone service is reliable and can fit all your needs, coming with v…" at bounding box center [104, 146] width 5 height 5
click at [105, 186] on input "Get our fast, stable Internet on a 100% fiber optic network." at bounding box center [104, 183] width 5 height 5
click at [105, 195] on input "Symmetrical speeds have matching download and upload speeds, which is perfect f…" at bounding box center [104, 191] width 5 height 5
click at [105, 211] on input "With unlimited data there are no usage caps or fees or no speed throttling. No …" at bounding box center [104, 208] width 5 height 5
click at [104, 220] on input "WOW! offers no contracts, plus a 30-day money back guarantee." at bounding box center [104, 217] width 5 height 5
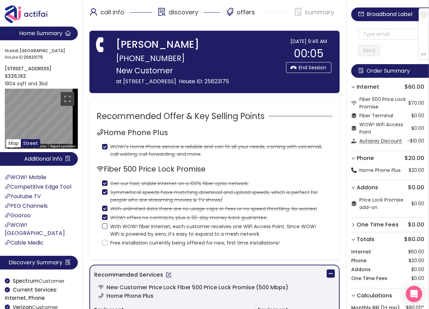
click at [103, 229] on input "With WOW! fiber Internet, each customer receives one WiFi Access Point. Since W…" at bounding box center [104, 226] width 5 height 5
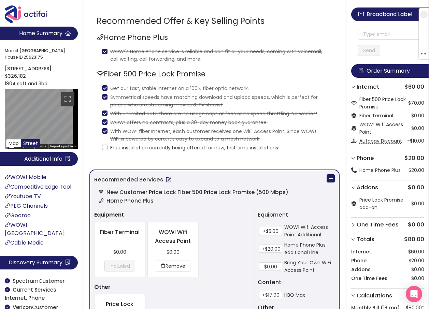
scroll to position [102, 0]
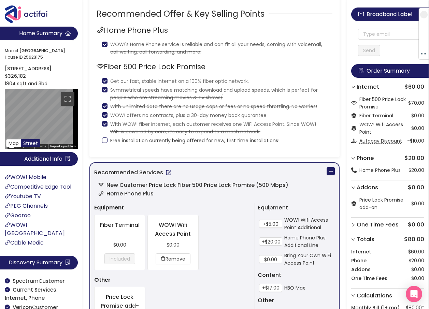
click at [104, 143] on input "Free installation currently being offered for new, first time installations!" at bounding box center [104, 140] width 5 height 5
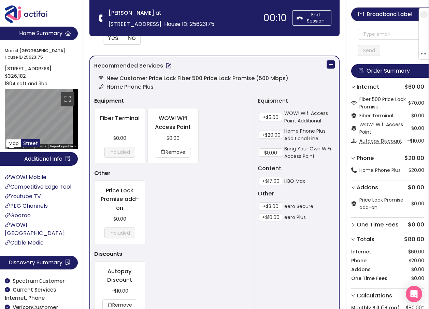
scroll to position [341, 0]
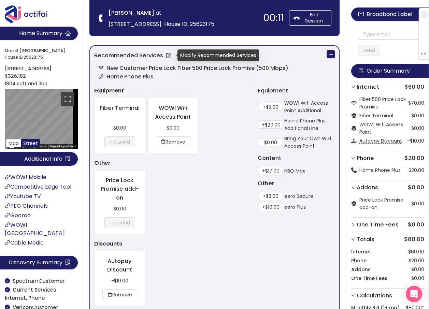
click at [166, 57] on button "button" at bounding box center [168, 55] width 11 height 11
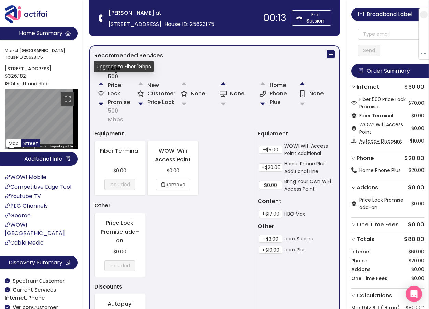
click at [101, 83] on button "button" at bounding box center [101, 84] width 14 height 14
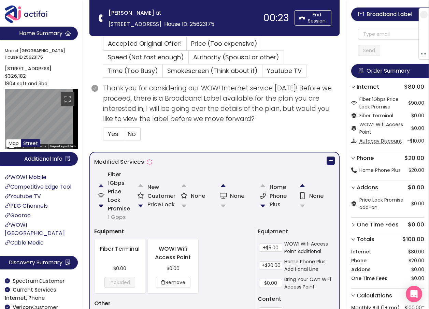
scroll to position [239, 0]
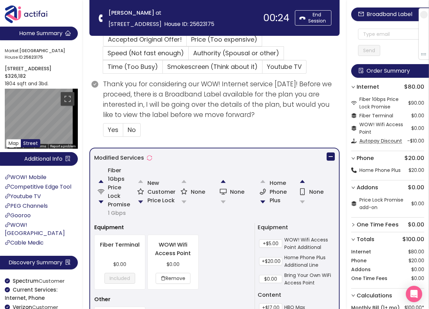
click at [140, 202] on button "button" at bounding box center [141, 202] width 14 height 14
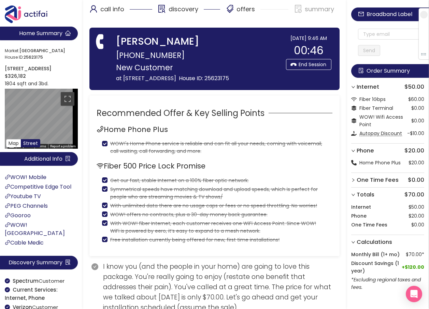
scroll to position [0, 0]
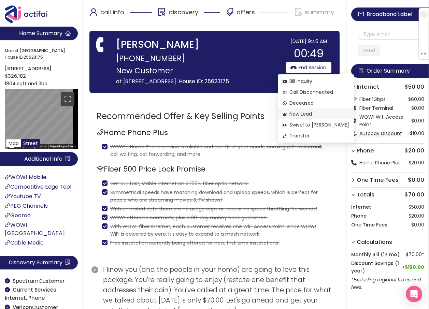
click at [296, 113] on span "New Lead" at bounding box center [316, 114] width 67 height 8
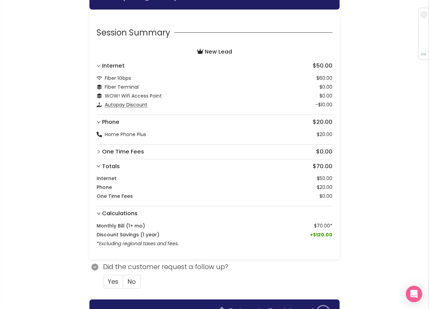
scroll to position [58, 0]
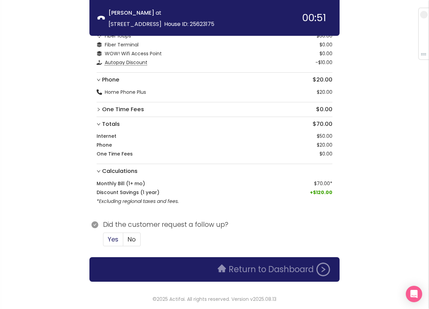
click at [112, 239] on span "Yes" at bounding box center [113, 239] width 11 height 9
click at [103, 242] on input "Yes" at bounding box center [103, 242] width 0 height 0
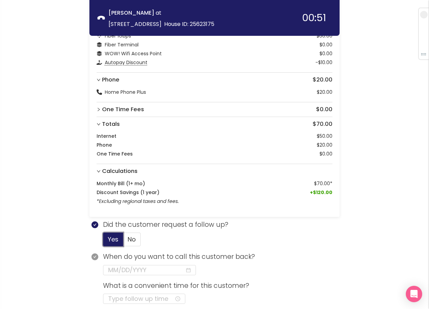
scroll to position [157, 0]
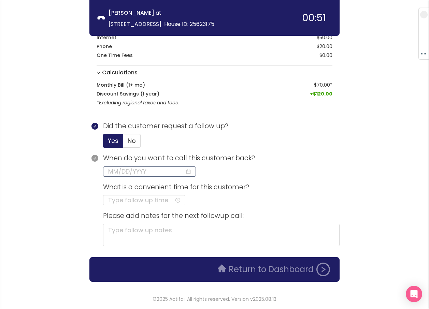
click at [123, 170] on input at bounding box center [146, 172] width 77 height 10
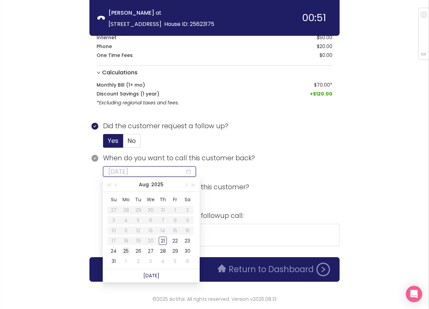
click at [126, 250] on div "25" at bounding box center [126, 251] width 8 height 8
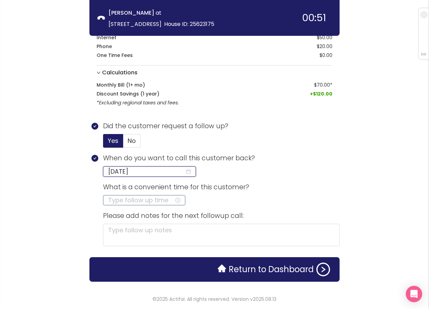
click at [116, 200] on input at bounding box center [141, 201] width 66 height 10
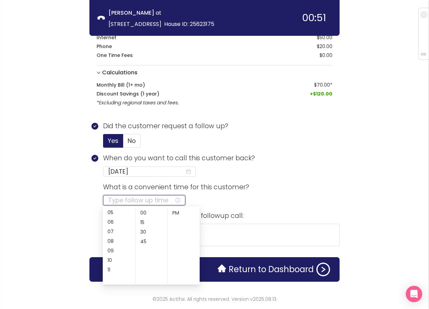
scroll to position [60, 0]
click at [107, 219] on div "07" at bounding box center [119, 220] width 32 height 10
click at [175, 212] on div "PM" at bounding box center [184, 213] width 32 height 10
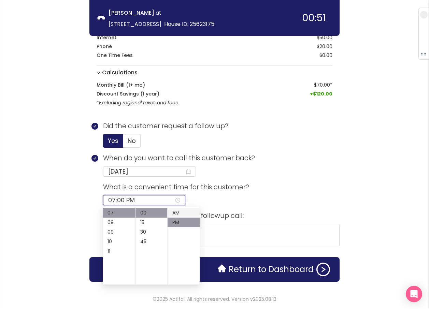
click at [180, 213] on div "AM" at bounding box center [184, 213] width 32 height 10
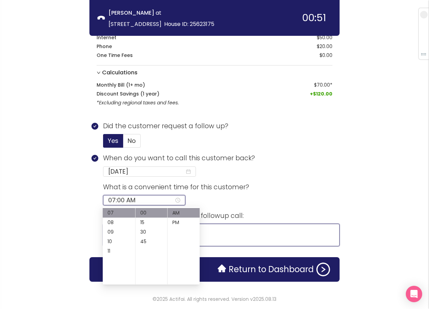
click at [230, 233] on textarea at bounding box center [221, 235] width 237 height 23
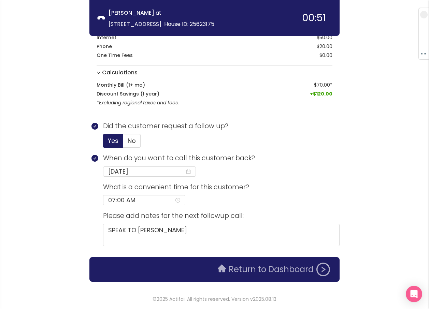
click at [255, 272] on button "Return to Dashboard" at bounding box center [274, 270] width 121 height 14
